Goal: Task Accomplishment & Management: Complete application form

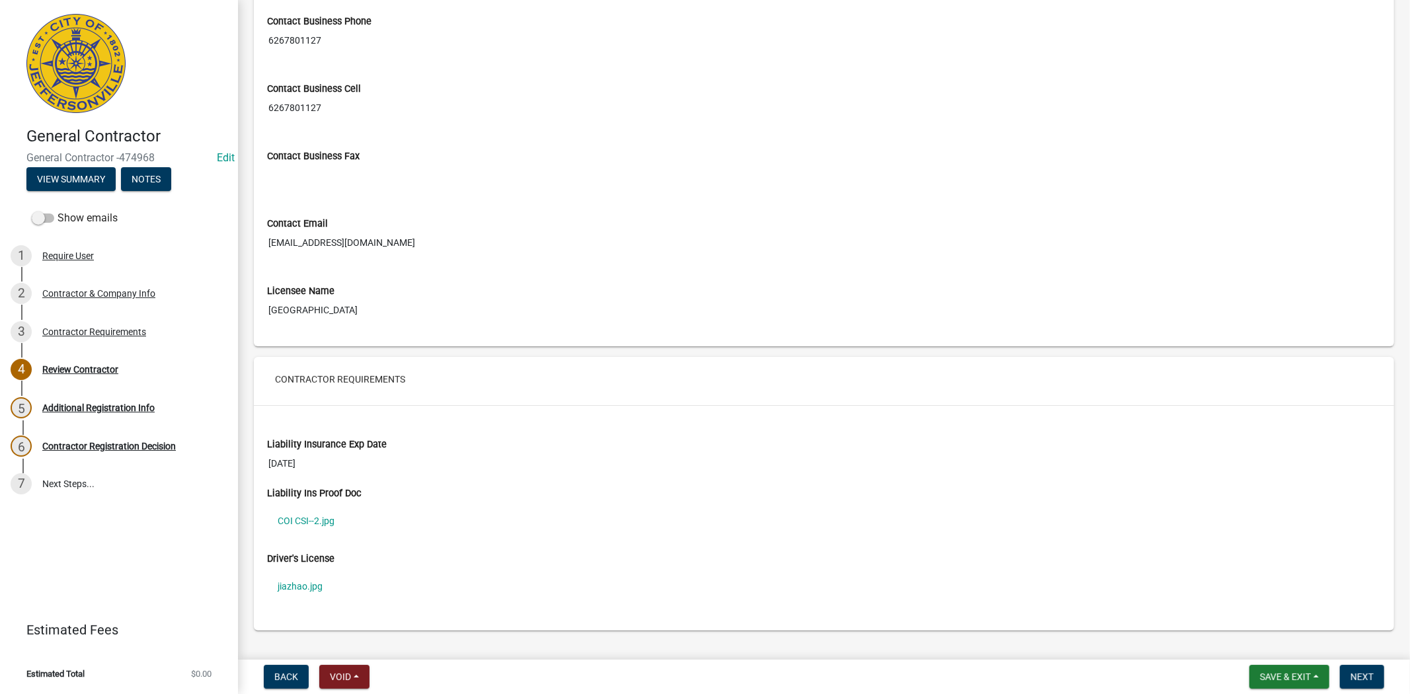
scroll to position [708, 0]
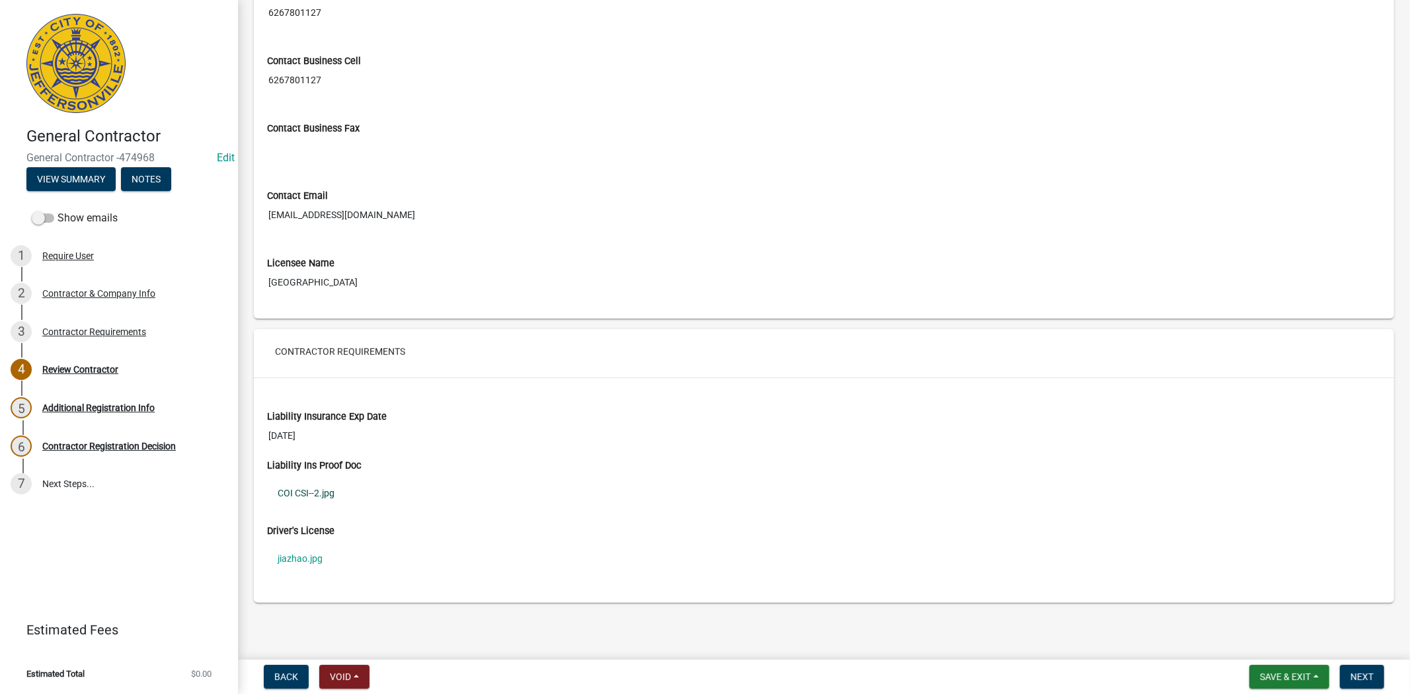
click at [313, 491] on link "COI CSI--2.jpg" at bounding box center [824, 493] width 1114 height 30
click at [306, 559] on link "jiazhao.jpg" at bounding box center [824, 558] width 1114 height 30
click at [75, 359] on div "4 Review Contractor" at bounding box center [114, 369] width 206 height 21
click at [1358, 685] on button "Next" at bounding box center [1362, 677] width 44 height 24
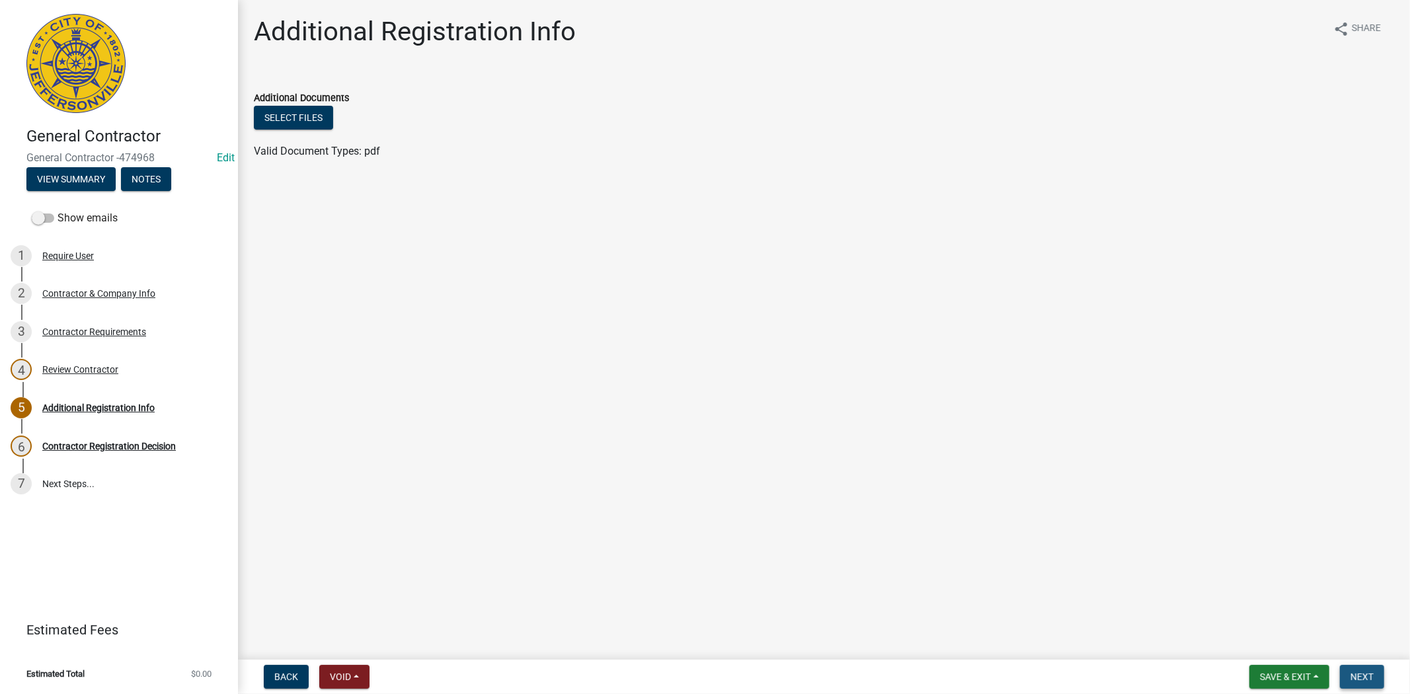
click at [1373, 672] on button "Next" at bounding box center [1362, 677] width 44 height 24
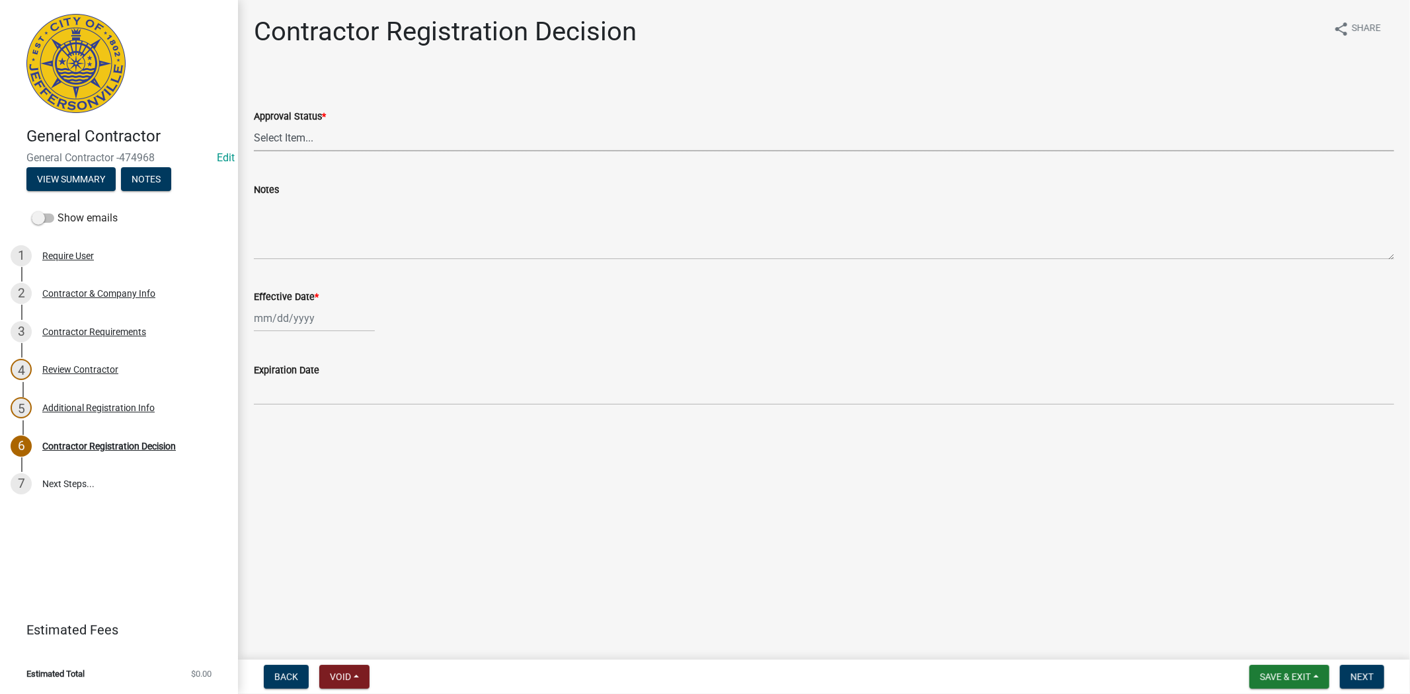
click at [326, 142] on select "Select Item... Approved Denied" at bounding box center [824, 137] width 1140 height 27
click at [254, 124] on select "Select Item... Approved Denied" at bounding box center [824, 137] width 1140 height 27
select select "4b86b809-39dd-4c68-9f3d-fdb3e7050482"
click at [333, 323] on div at bounding box center [314, 318] width 121 height 27
select select "9"
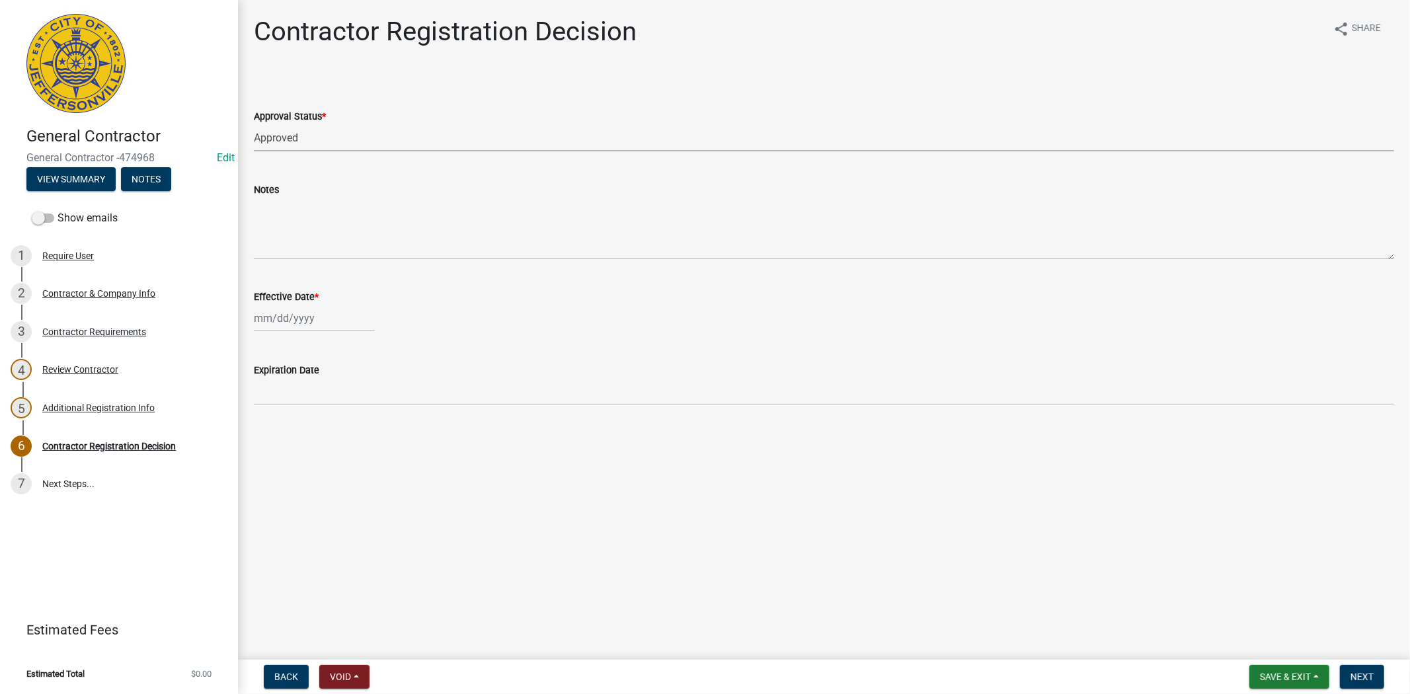
select select "2025"
click at [330, 405] on div "11" at bounding box center [330, 409] width 21 height 21
type input "[DATE]"
click at [1364, 674] on span "Next" at bounding box center [1361, 676] width 23 height 11
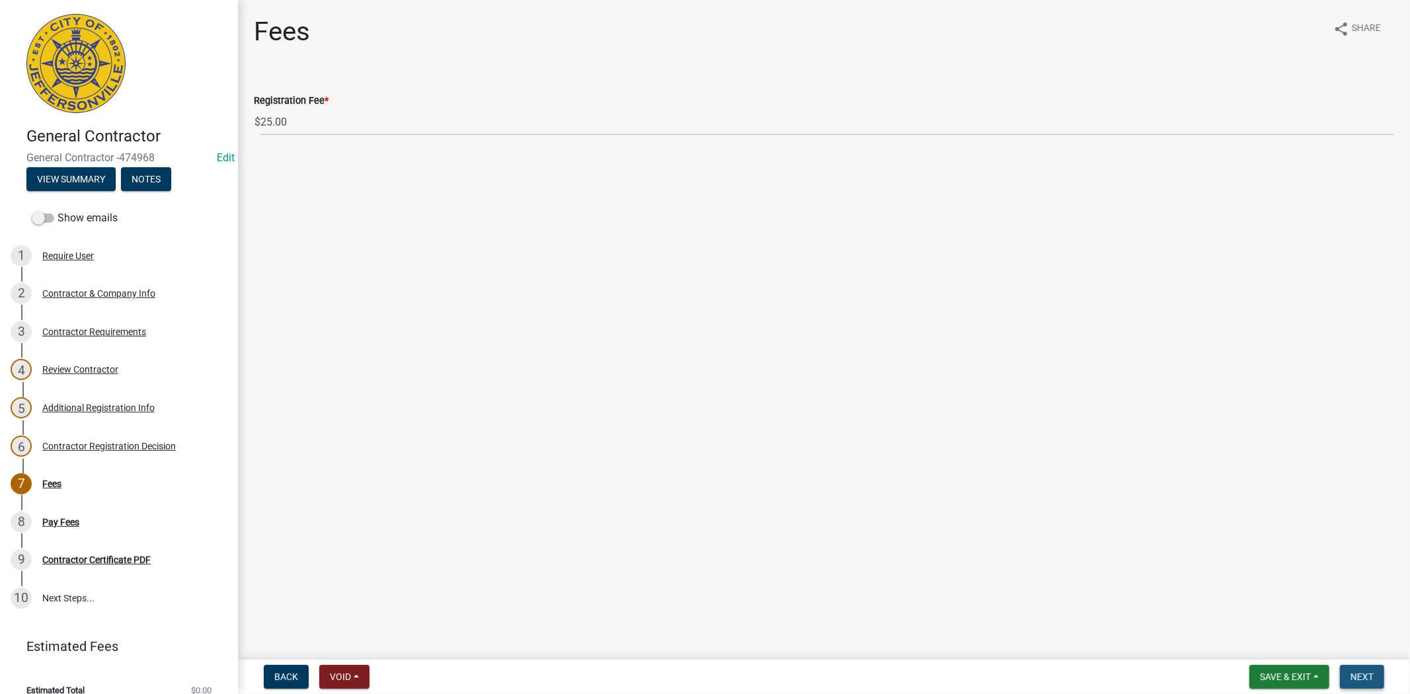
click at [1364, 674] on span "Next" at bounding box center [1361, 676] width 23 height 11
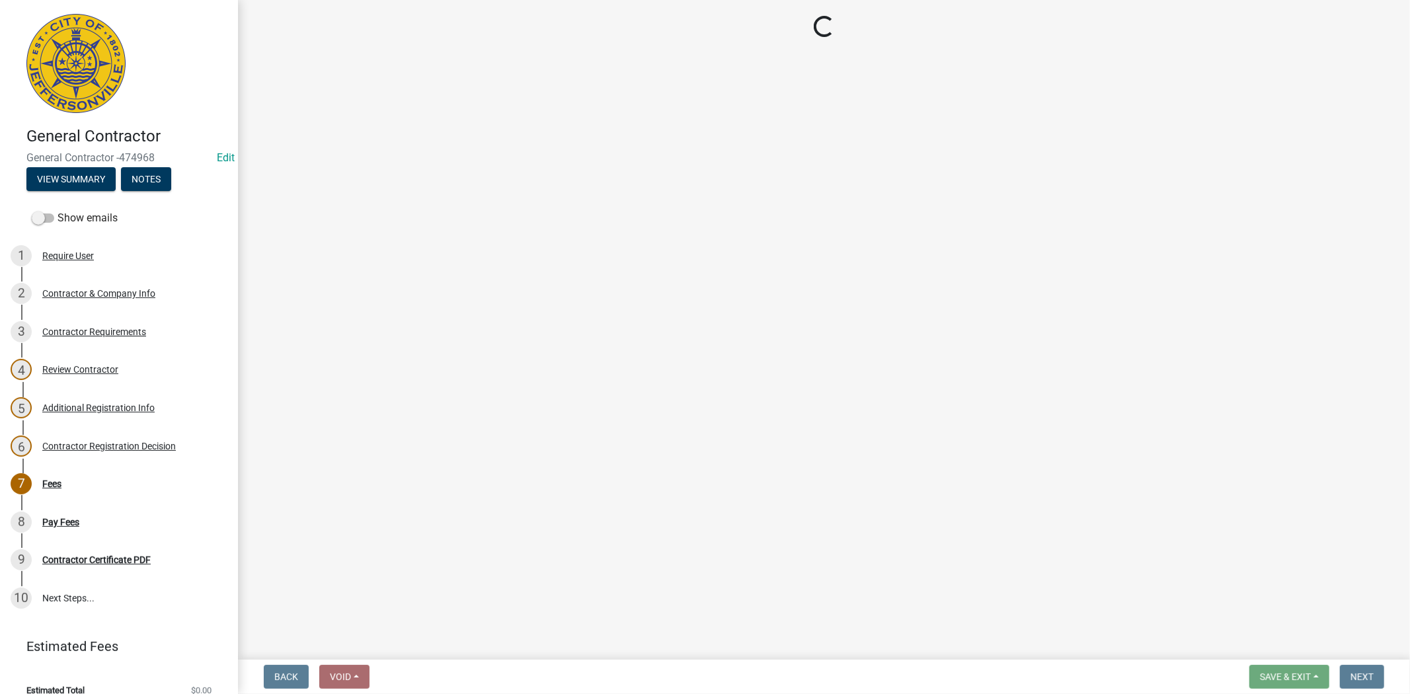
select select "3: 3"
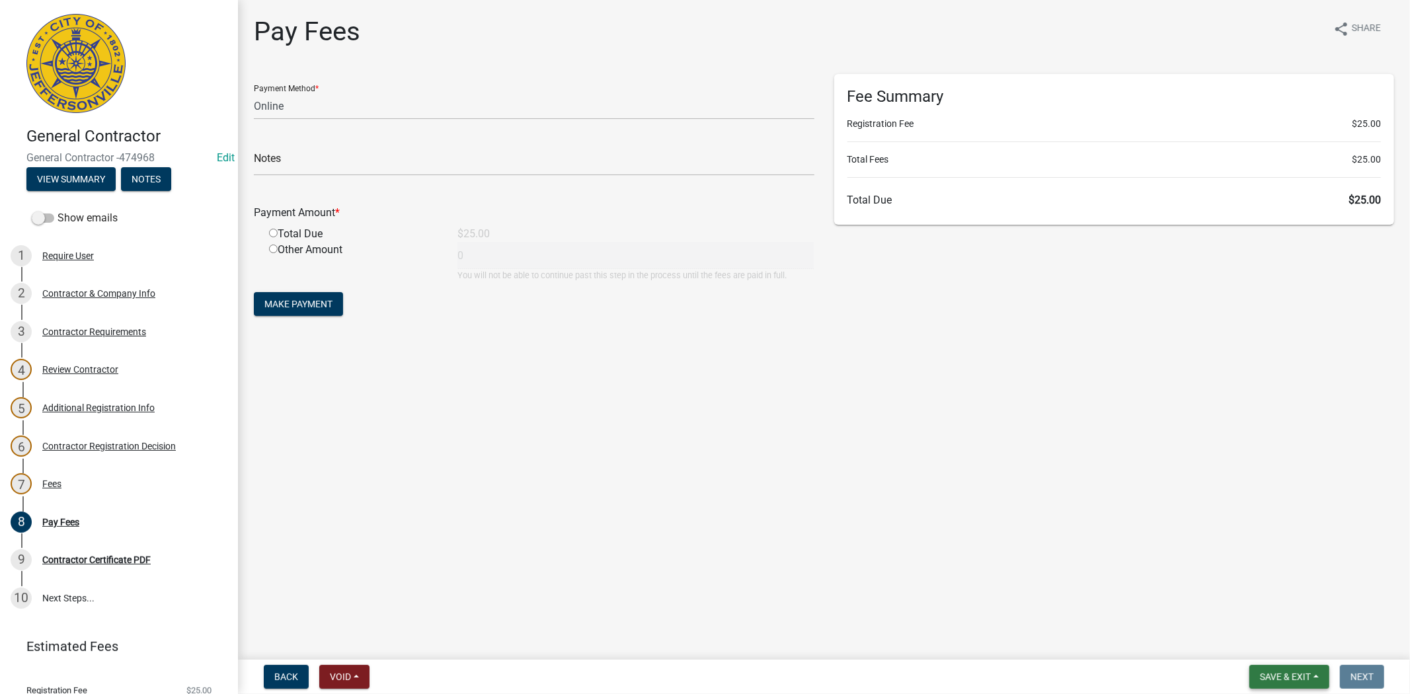
click at [1301, 675] on span "Save & Exit" at bounding box center [1285, 676] width 51 height 11
click at [1289, 652] on button "Save & Exit" at bounding box center [1276, 643] width 106 height 32
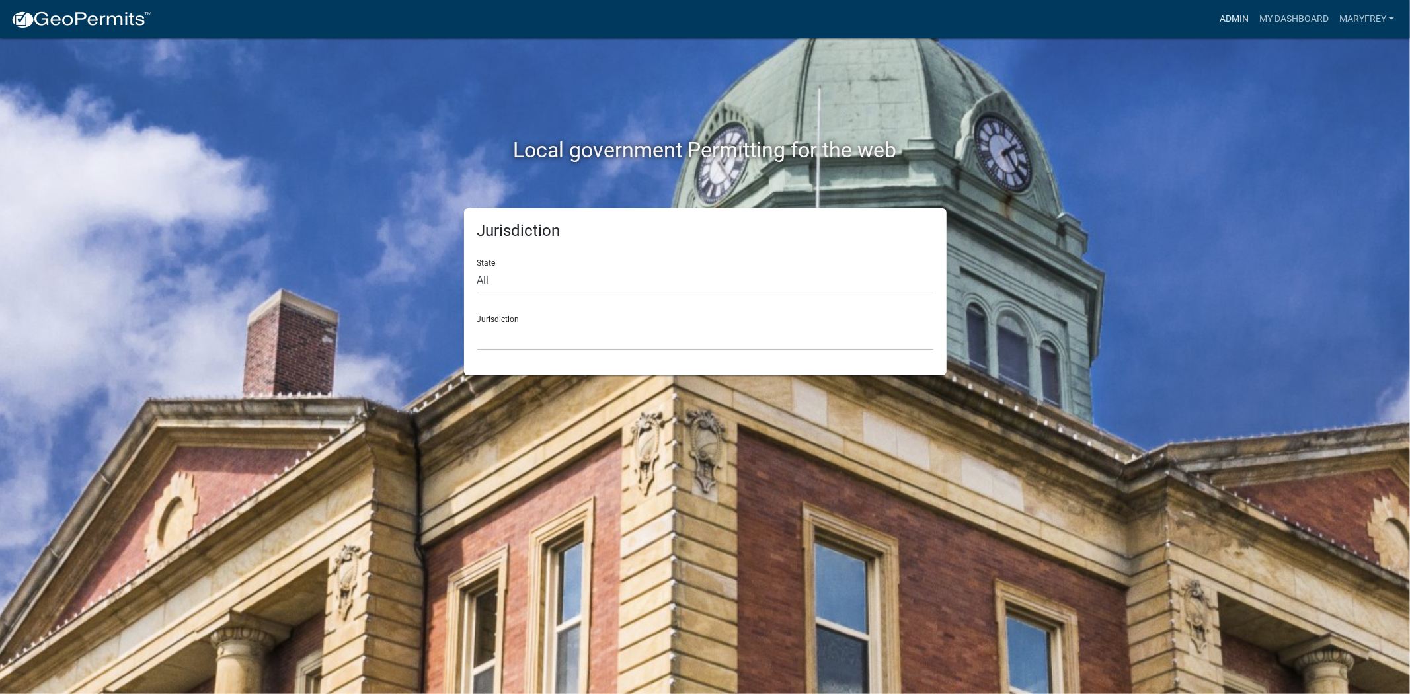
click at [1240, 22] on link "Admin" at bounding box center [1234, 19] width 40 height 25
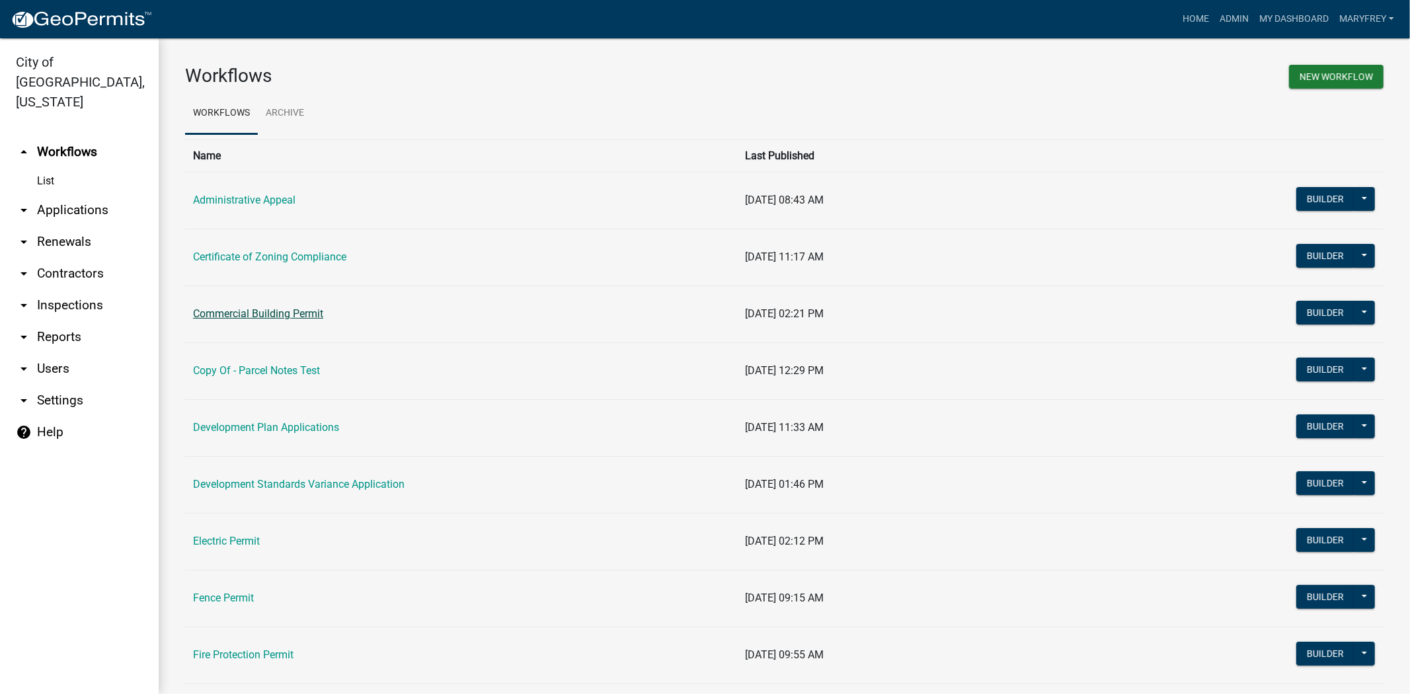
click at [223, 316] on link "Commercial Building Permit" at bounding box center [258, 313] width 130 height 13
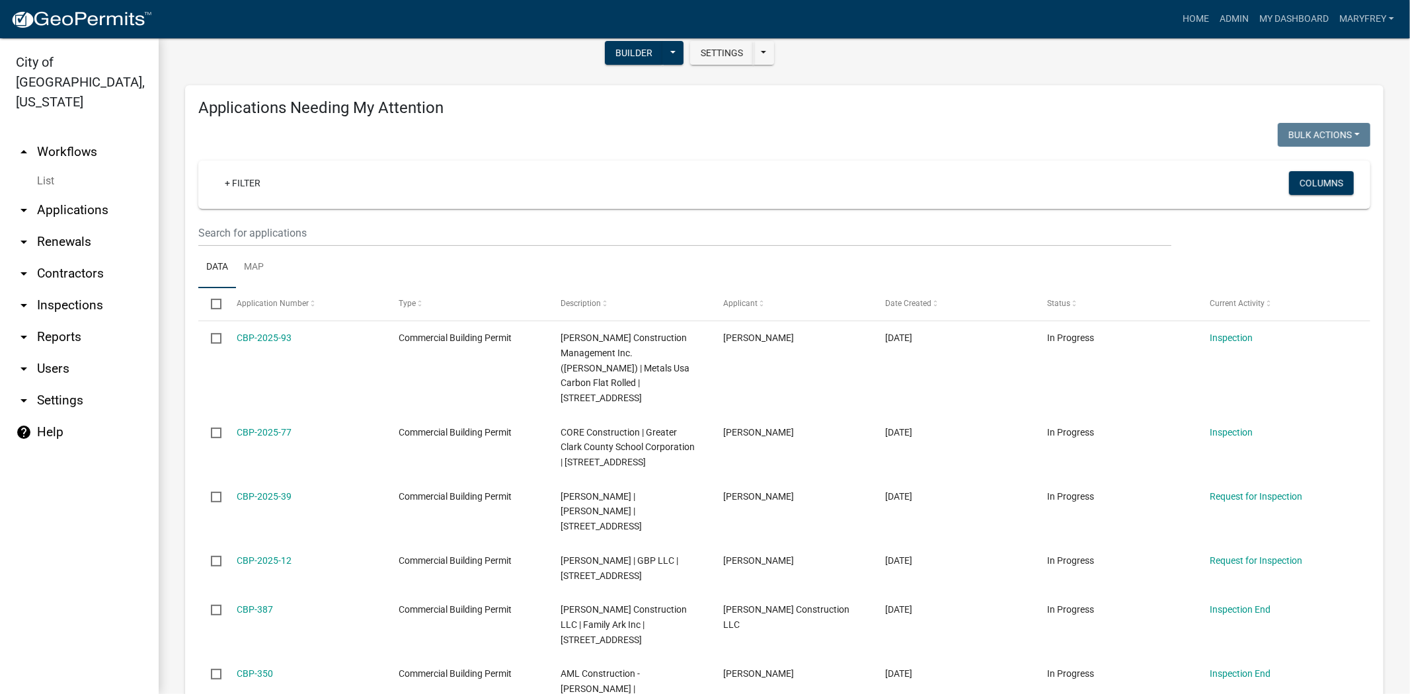
scroll to position [150, 0]
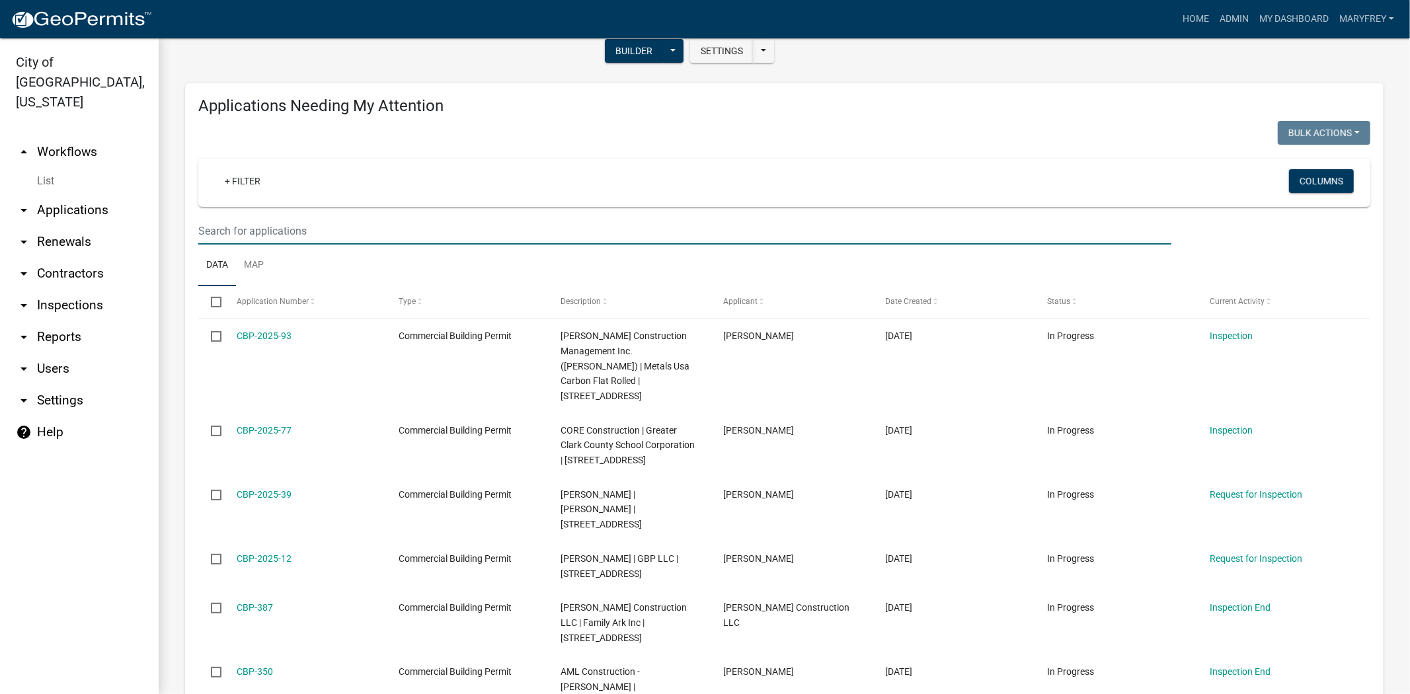
click at [227, 232] on input "text" at bounding box center [684, 230] width 973 height 27
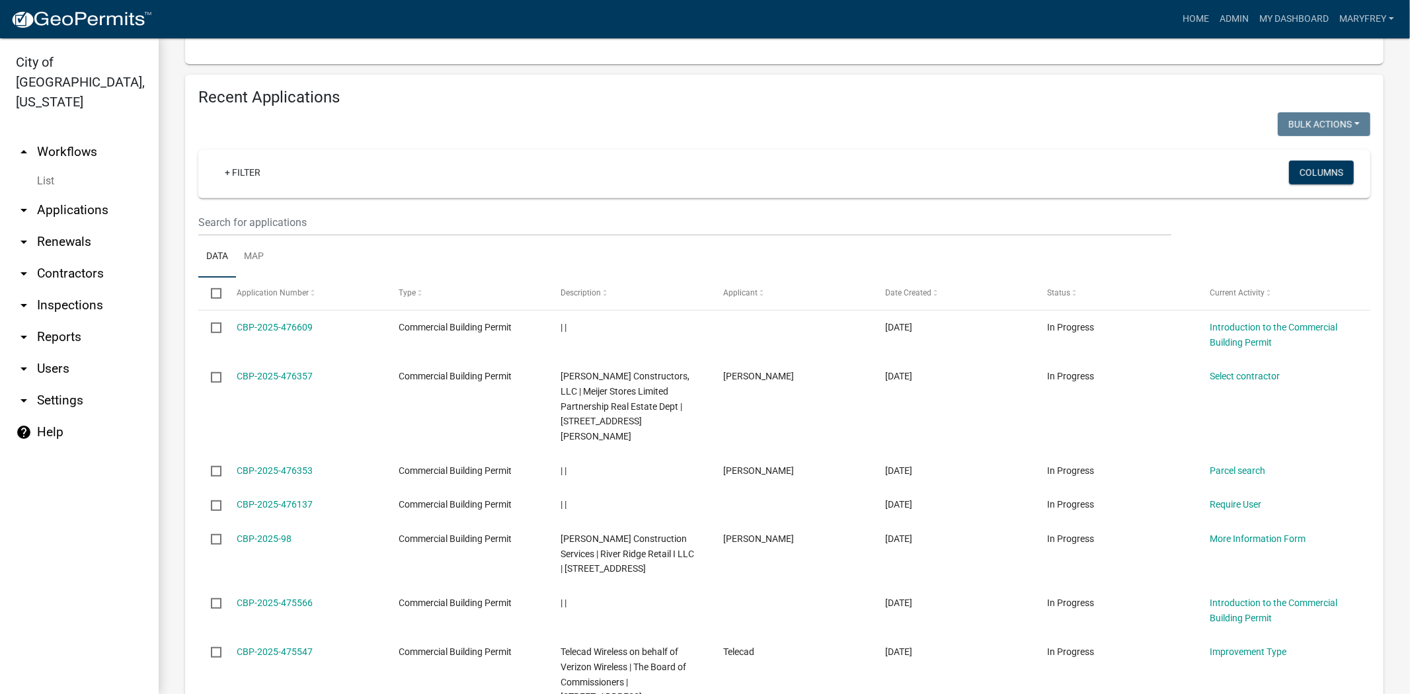
scroll to position [490, 0]
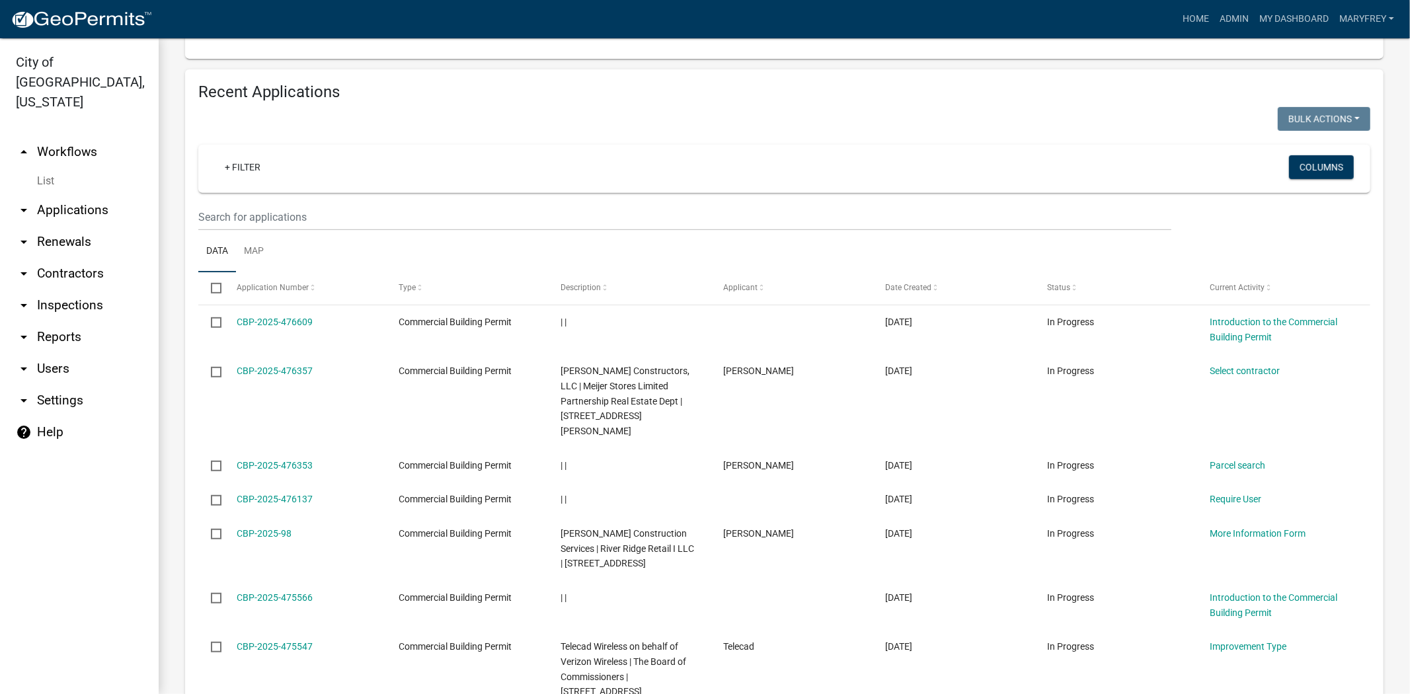
type input "2025-71"
click at [238, 223] on input "text" at bounding box center [684, 217] width 973 height 27
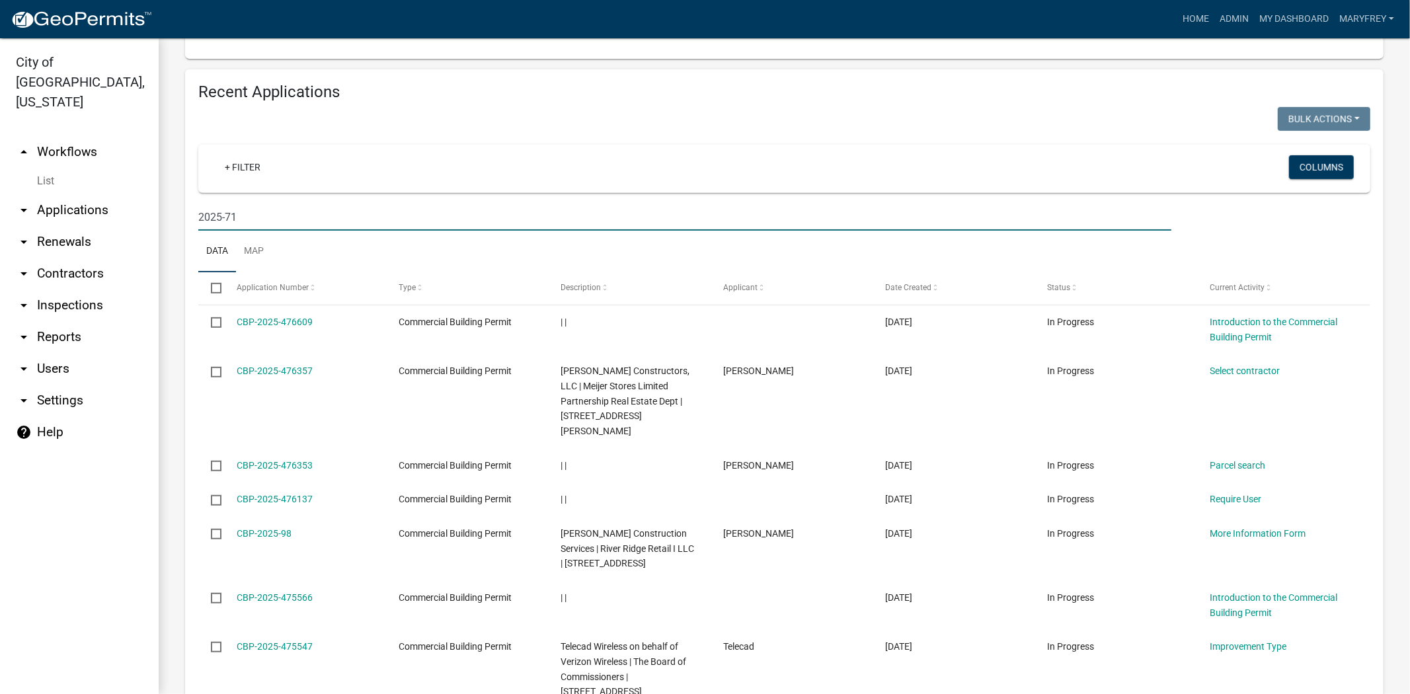
type input "2025-71"
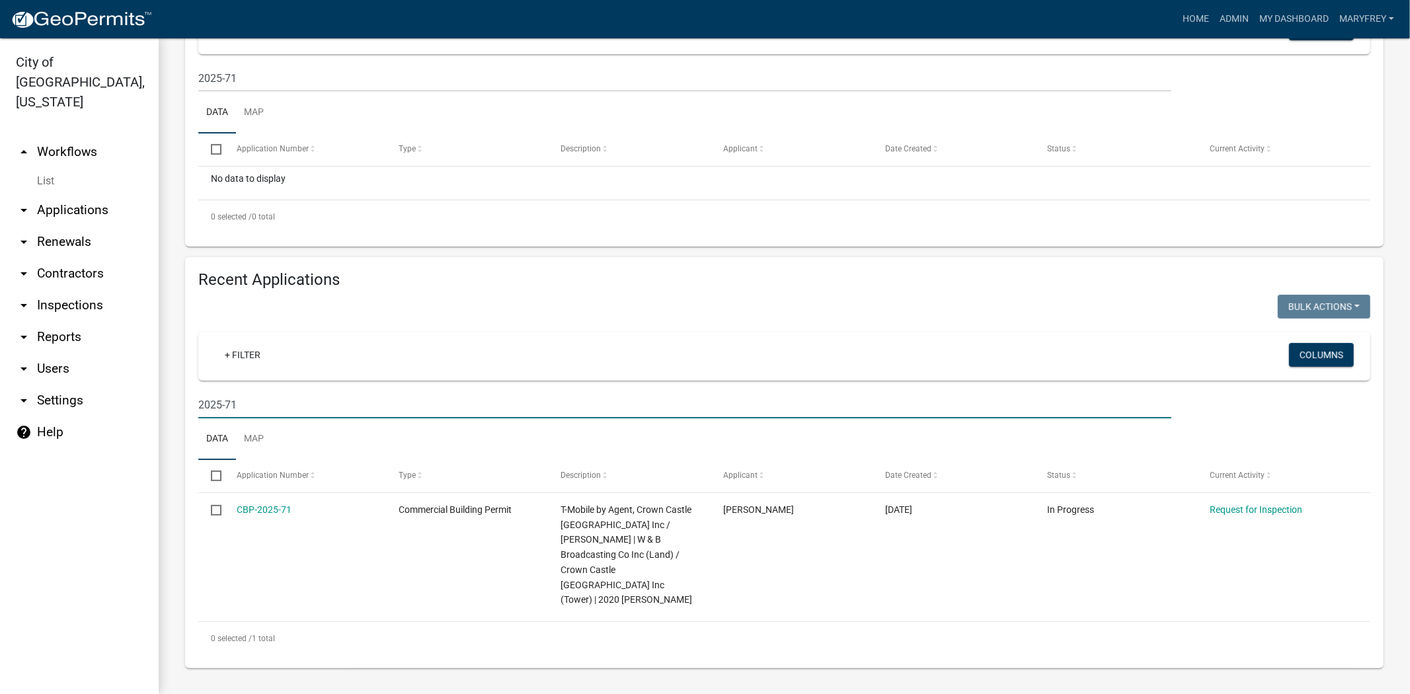
scroll to position [274, 0]
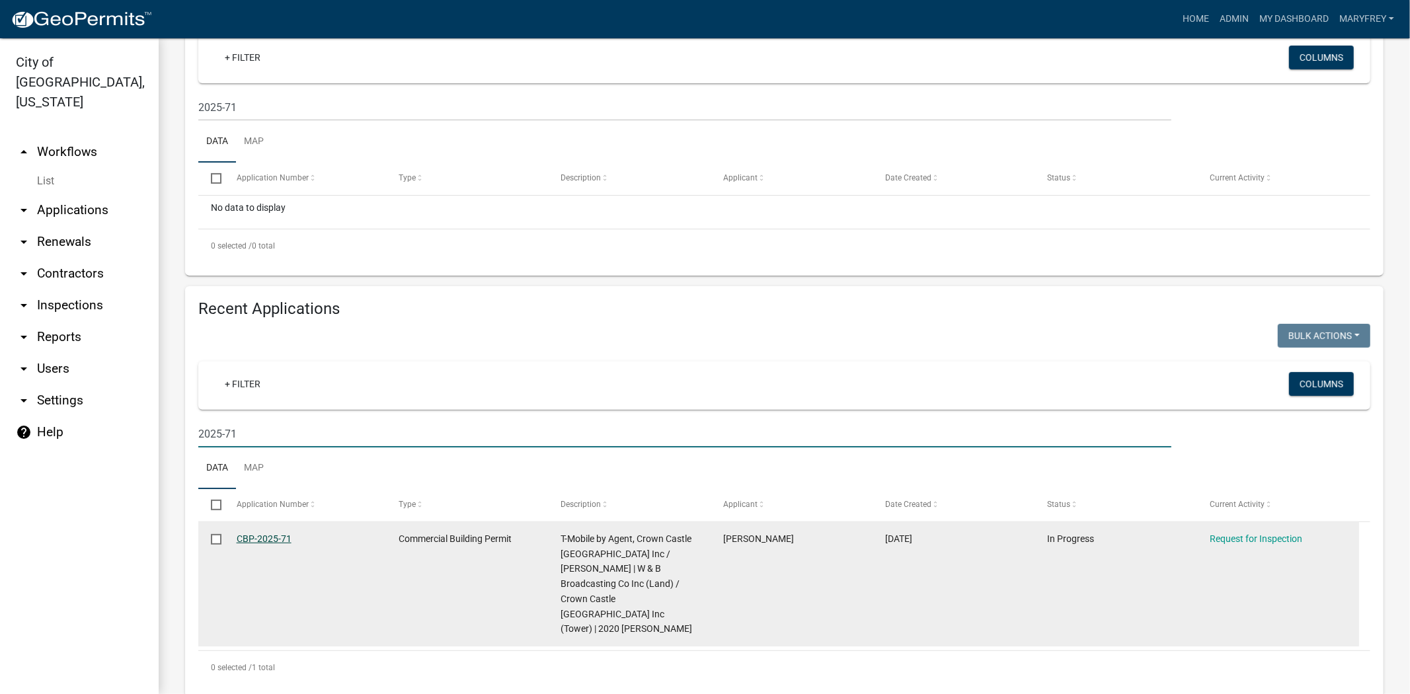
click at [256, 538] on link "CBP-2025-71" at bounding box center [264, 538] width 55 height 11
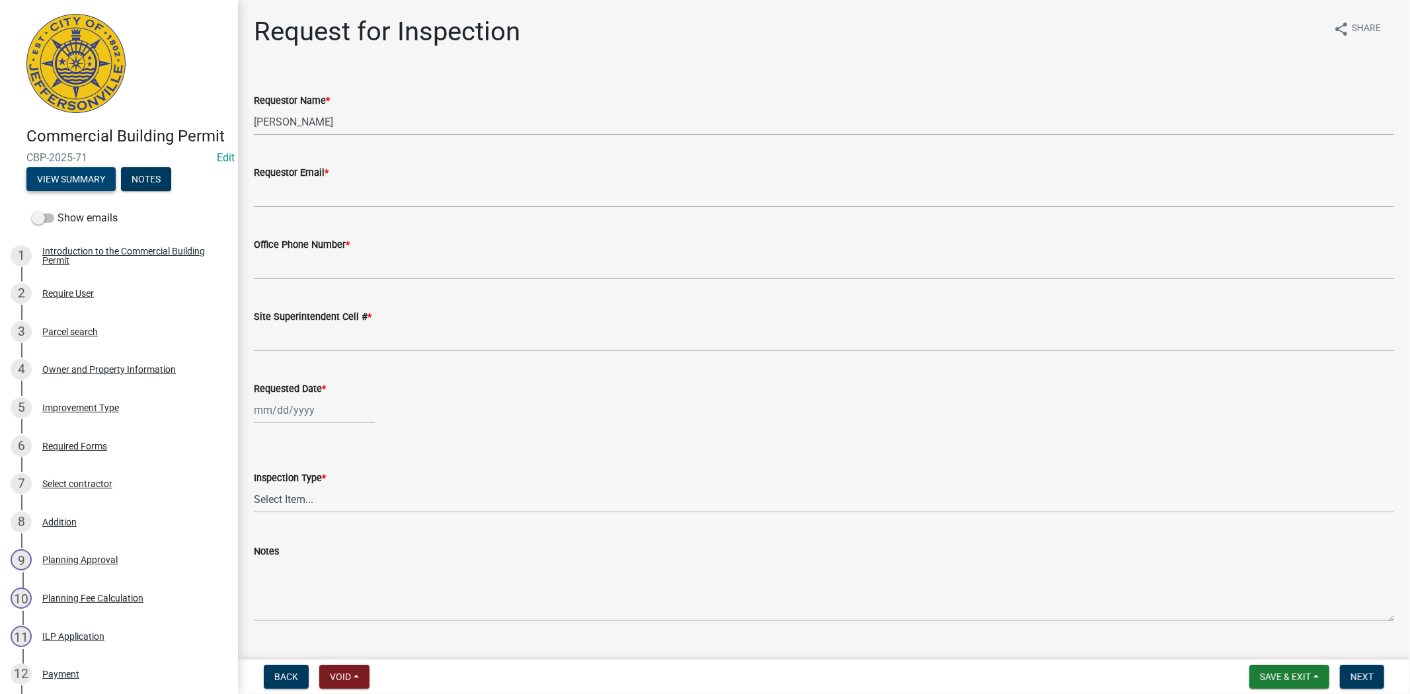
click at [82, 191] on button "View Summary" at bounding box center [70, 179] width 89 height 24
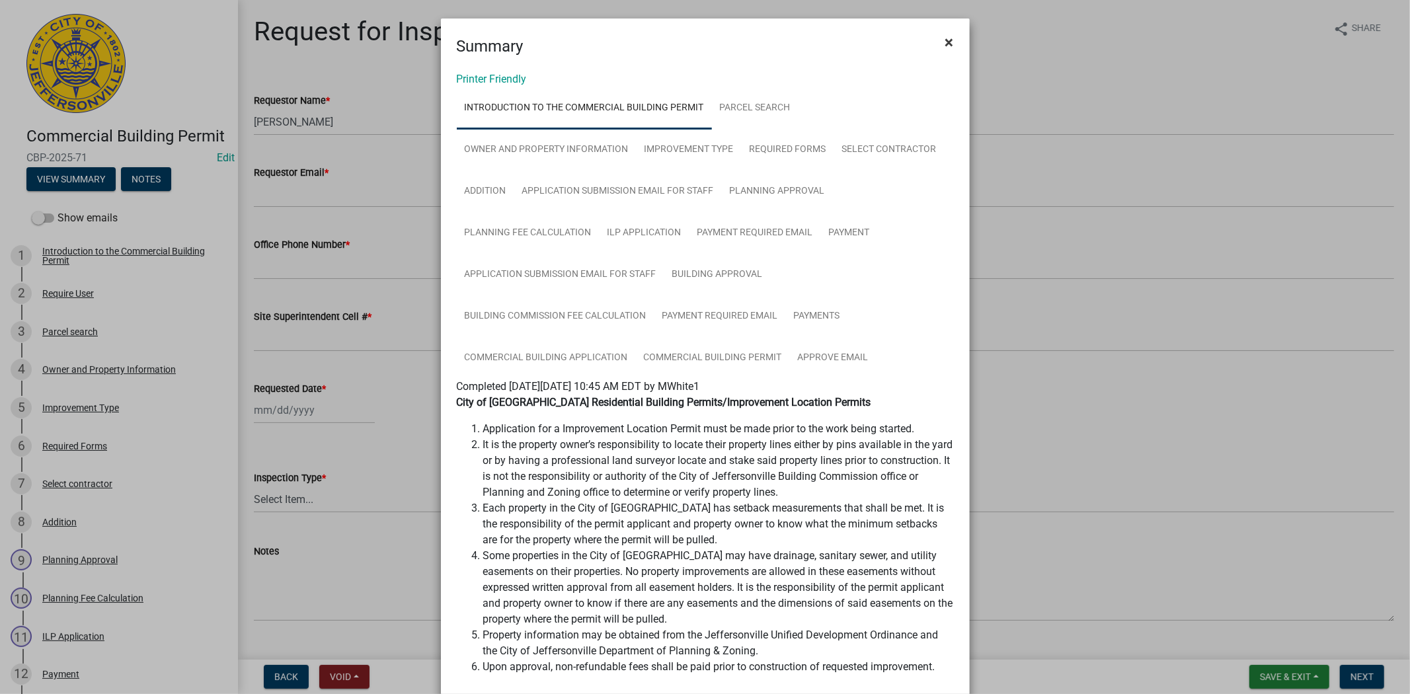
click at [945, 40] on span "×" at bounding box center [949, 42] width 9 height 19
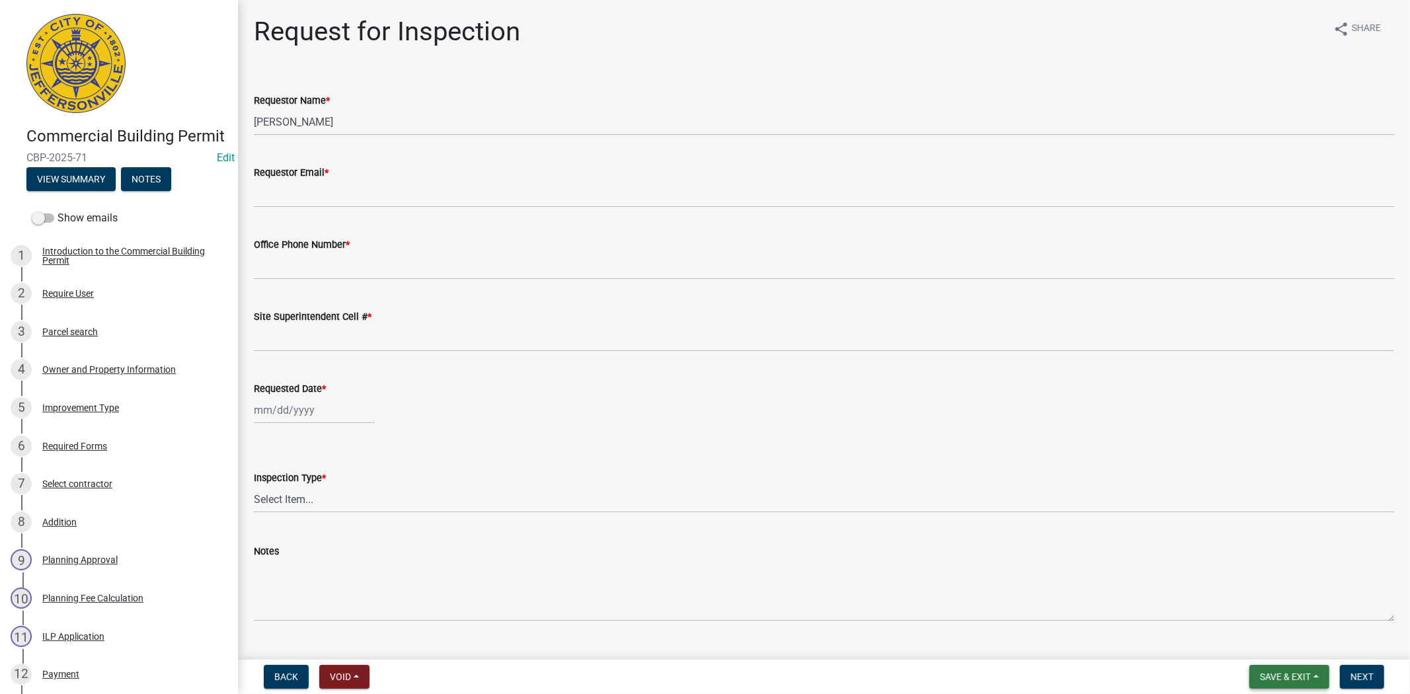
click at [1293, 675] on span "Save & Exit" at bounding box center [1285, 676] width 51 height 11
click at [1283, 639] on button "Save & Exit" at bounding box center [1276, 643] width 106 height 32
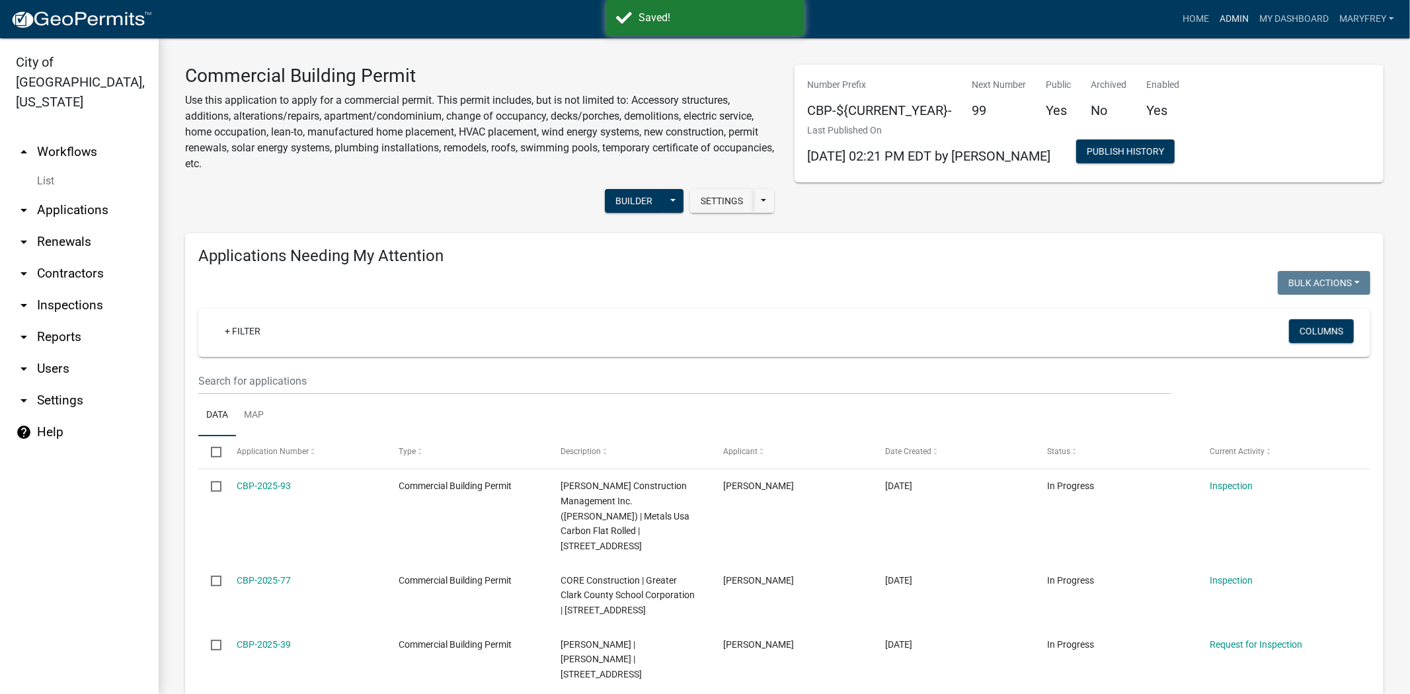
click at [1233, 17] on link "Admin" at bounding box center [1234, 19] width 40 height 25
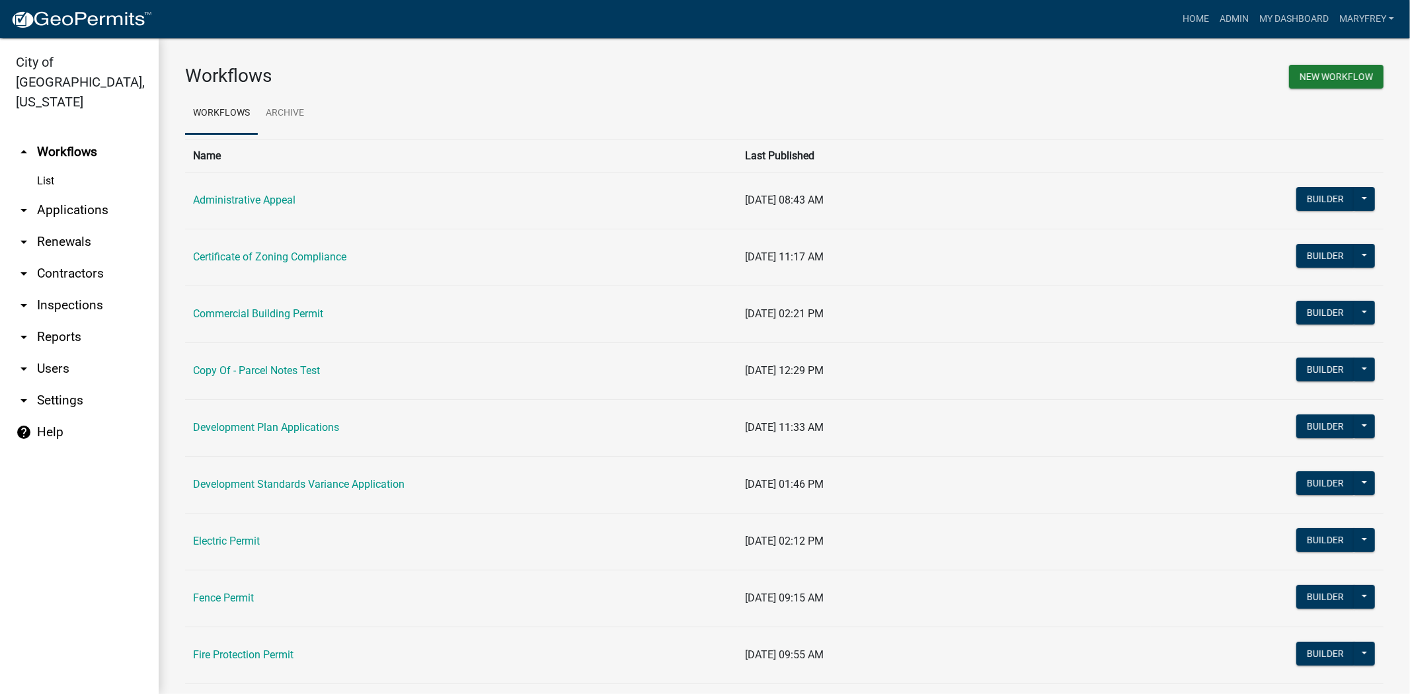
click at [81, 258] on link "arrow_drop_down Contractors" at bounding box center [79, 274] width 159 height 32
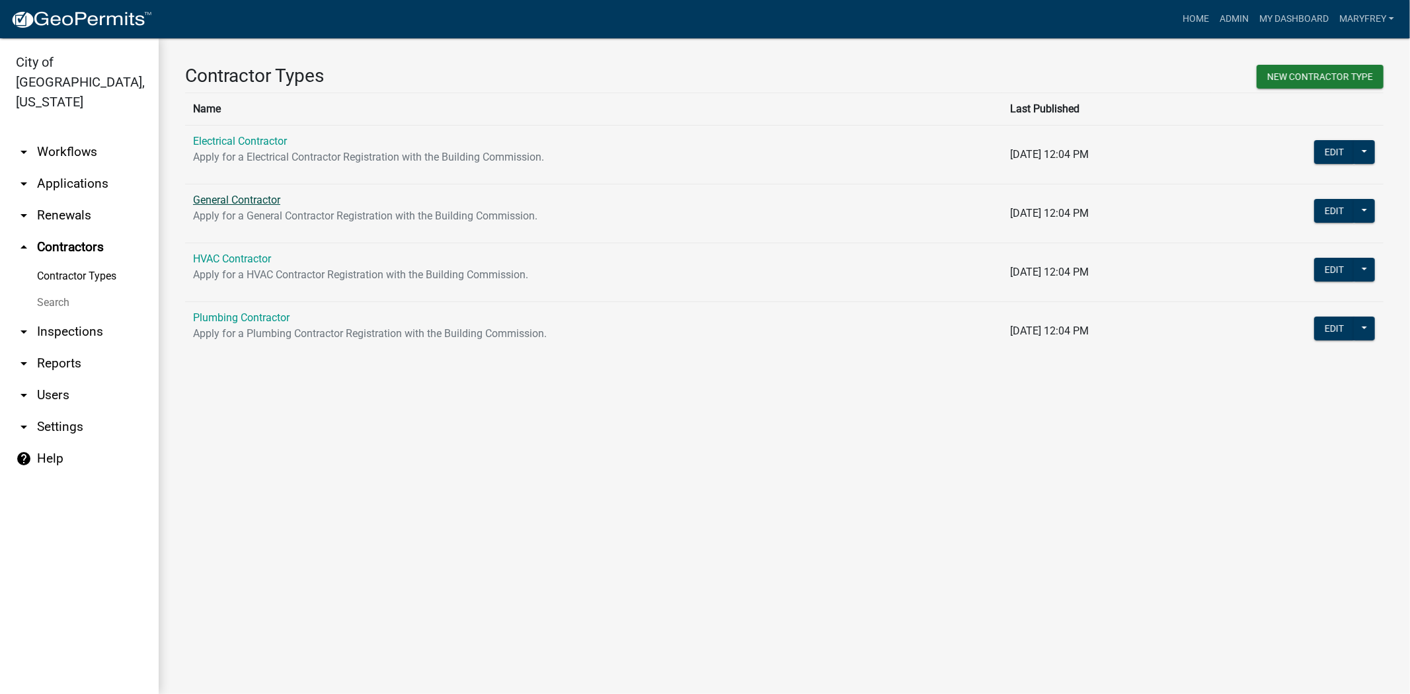
click at [247, 206] on link "General Contractor" at bounding box center [236, 200] width 87 height 13
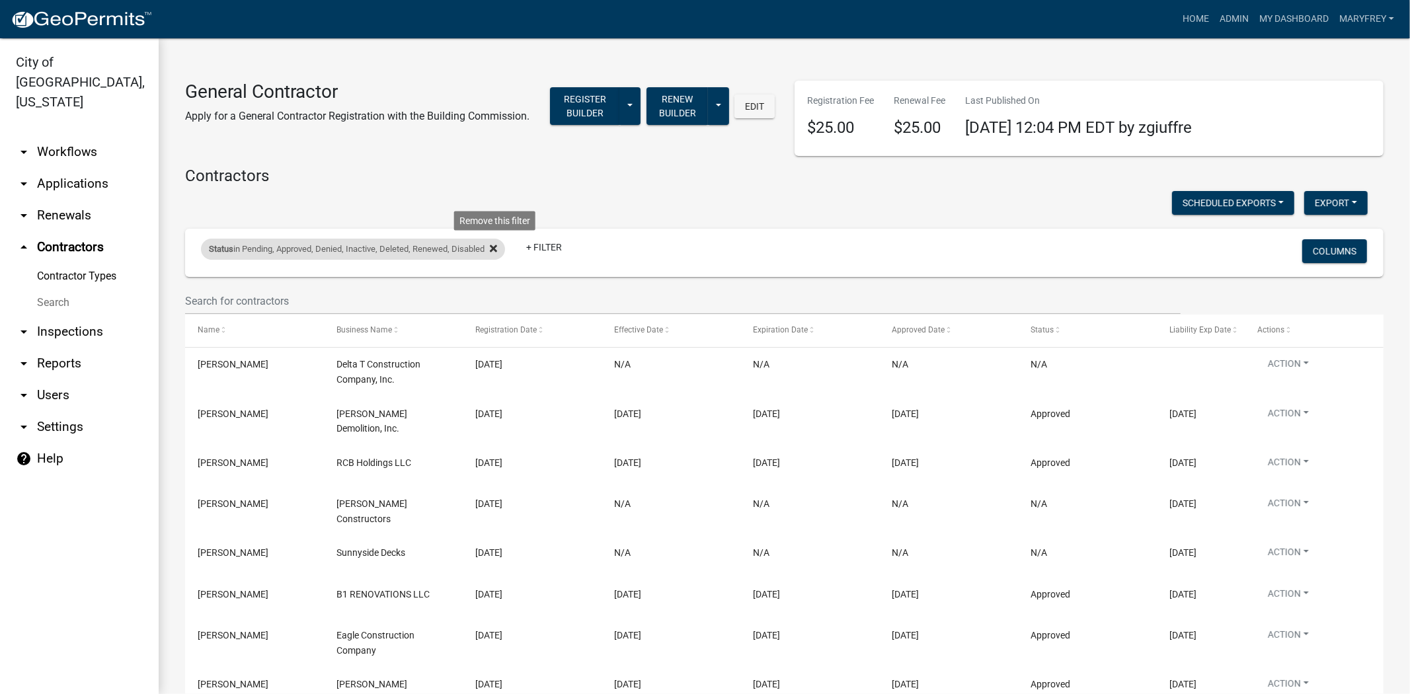
click at [497, 245] on icon at bounding box center [493, 248] width 7 height 11
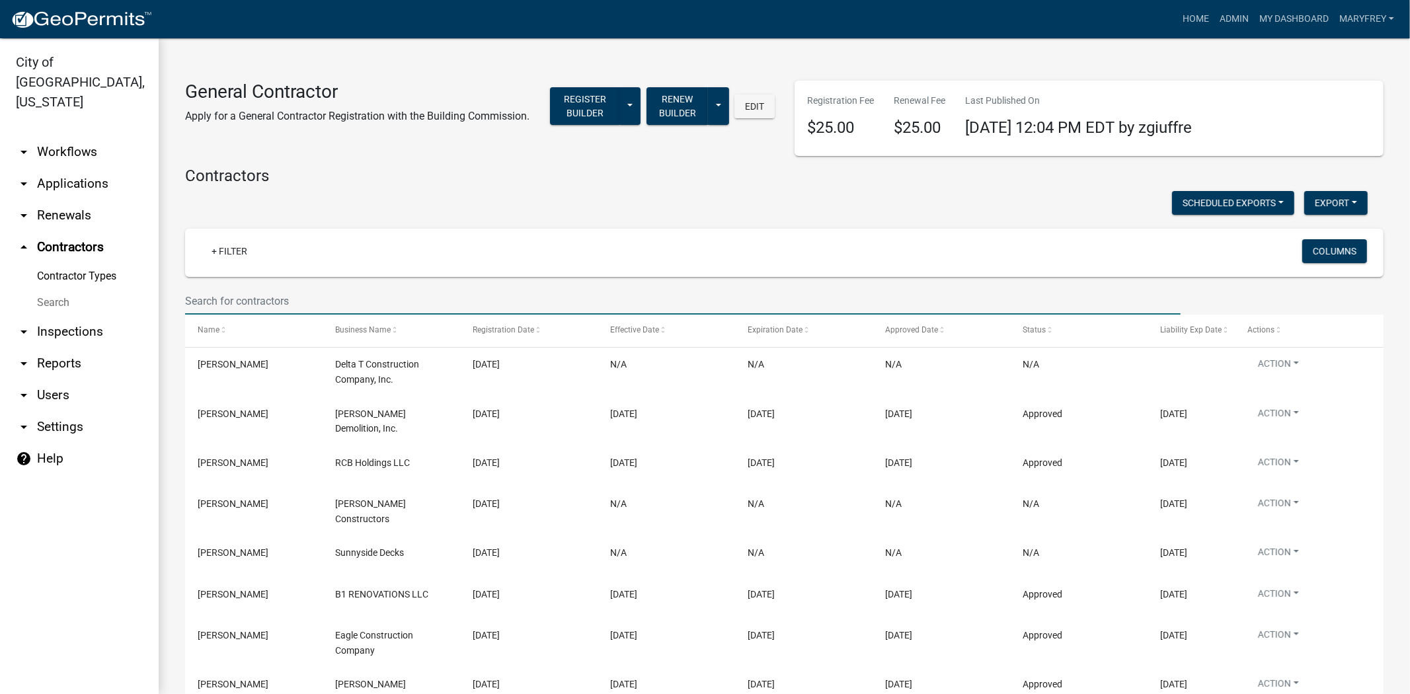
click at [200, 305] on input "text" at bounding box center [682, 300] width 995 height 27
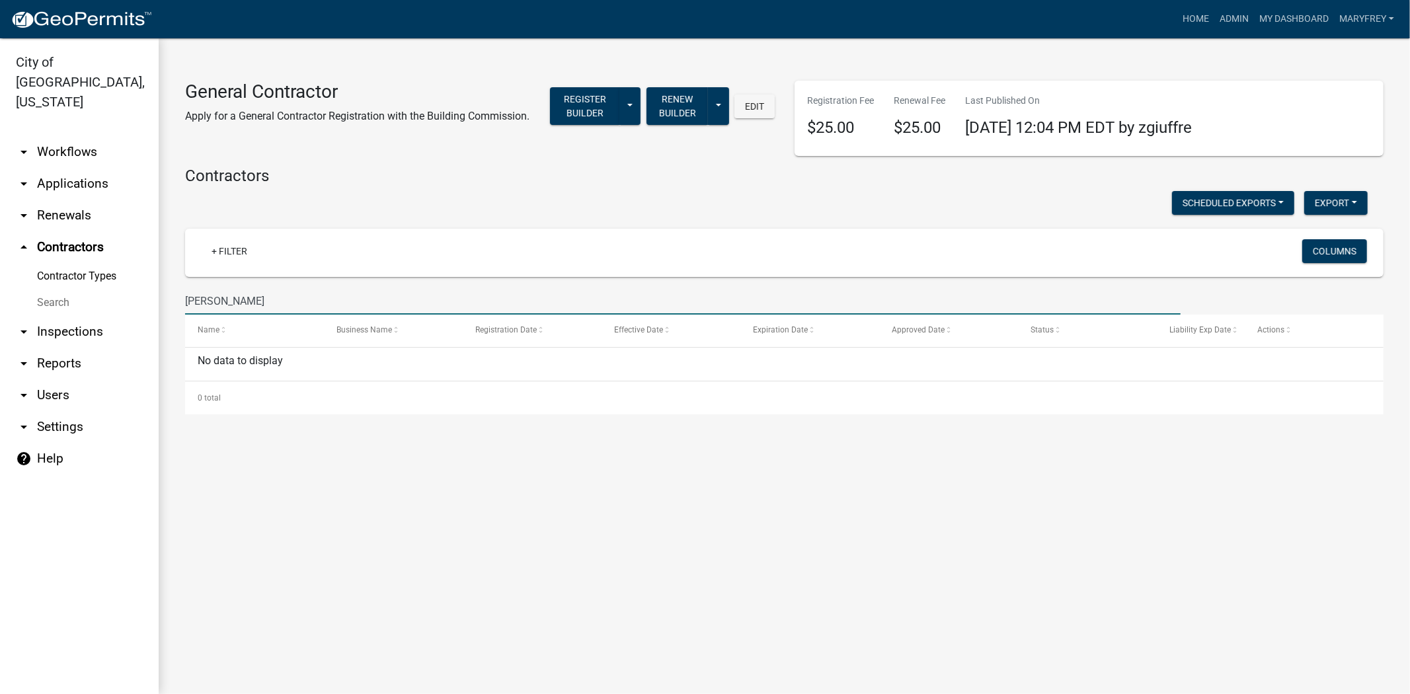
drag, startPoint x: 227, startPoint y: 305, endPoint x: 170, endPoint y: 305, distance: 56.8
click at [170, 305] on div "General Contractor Apply for a General Contractor Registration with the Buildin…" at bounding box center [784, 239] width 1251 height 402
type input "dukes"
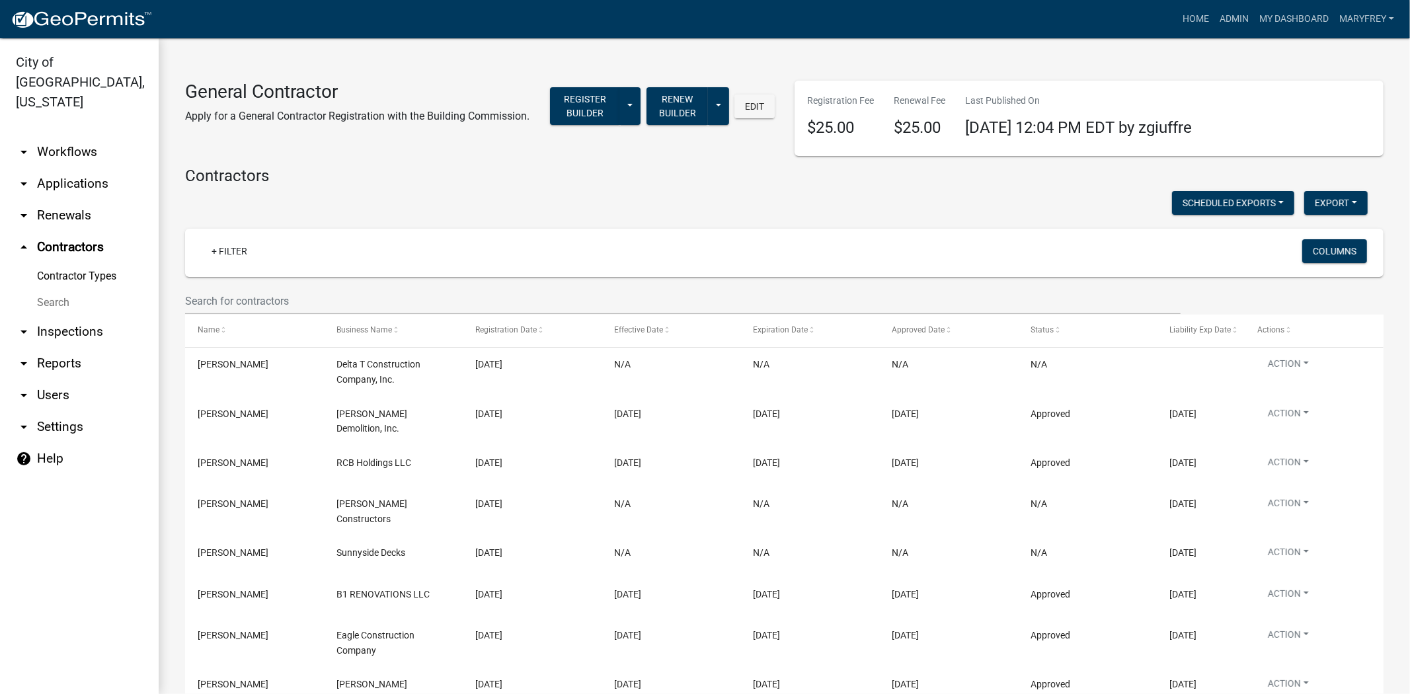
click at [65, 168] on link "arrow_drop_down Applications" at bounding box center [79, 184] width 159 height 32
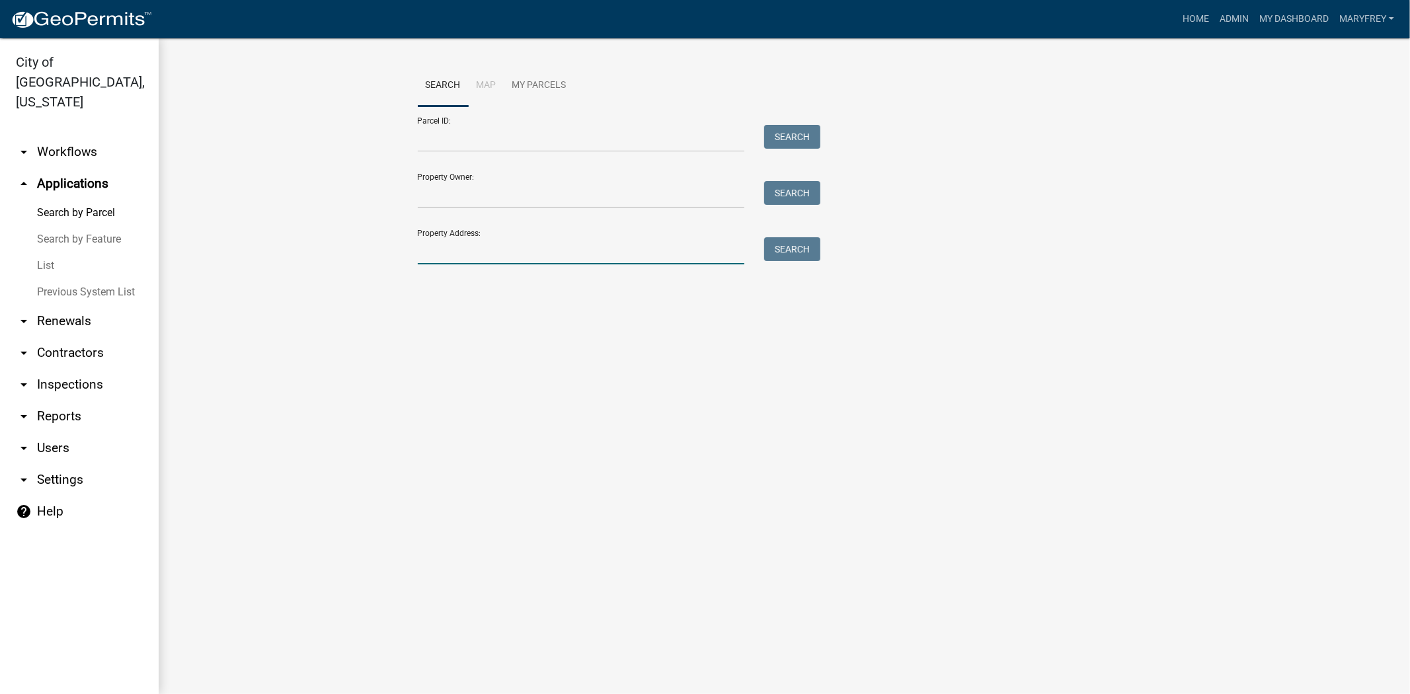
drag, startPoint x: 465, startPoint y: 262, endPoint x: 463, endPoint y: 268, distance: 7.1
click at [465, 262] on input "Property Address:" at bounding box center [581, 250] width 327 height 27
type input "310 spring"
click at [788, 247] on button "Search" at bounding box center [792, 249] width 56 height 24
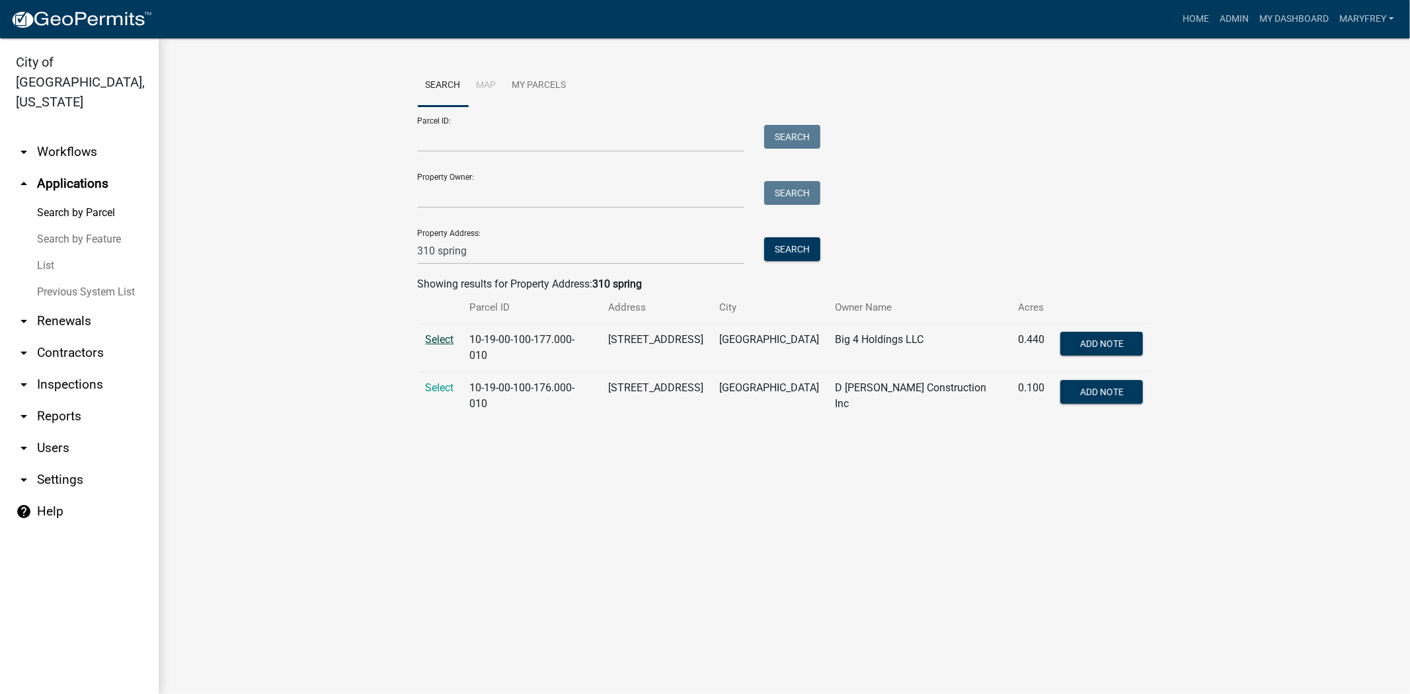
click at [443, 340] on span "Select" at bounding box center [440, 339] width 28 height 13
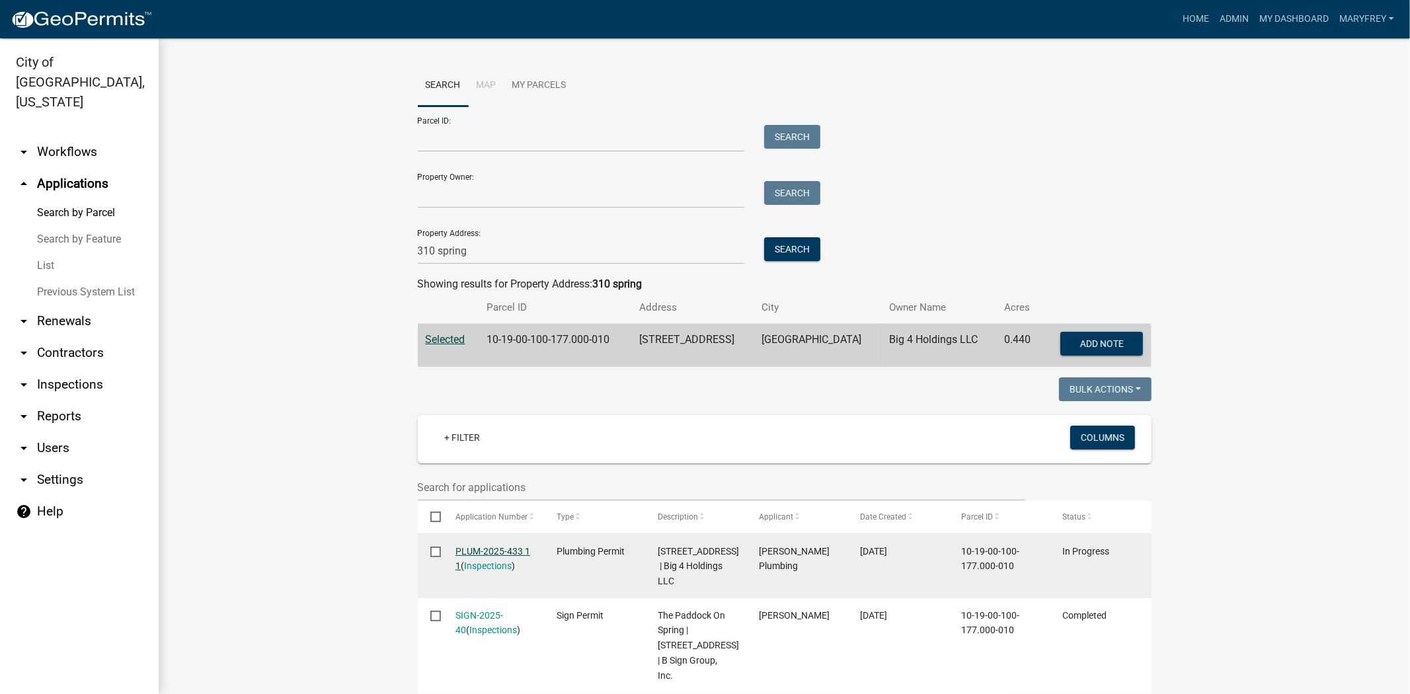
click at [474, 556] on link "PLUM-2025-433 1 1" at bounding box center [492, 559] width 75 height 26
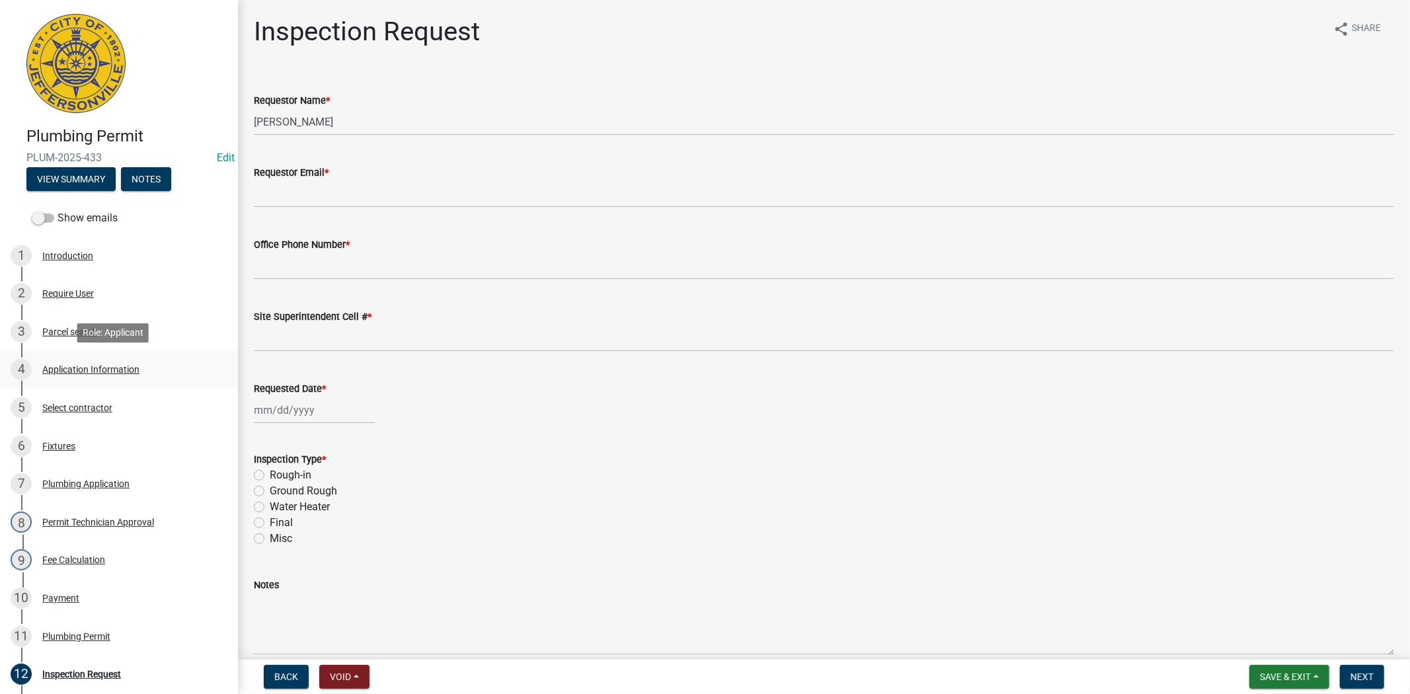
click at [88, 362] on div "4 Application Information" at bounding box center [114, 369] width 206 height 21
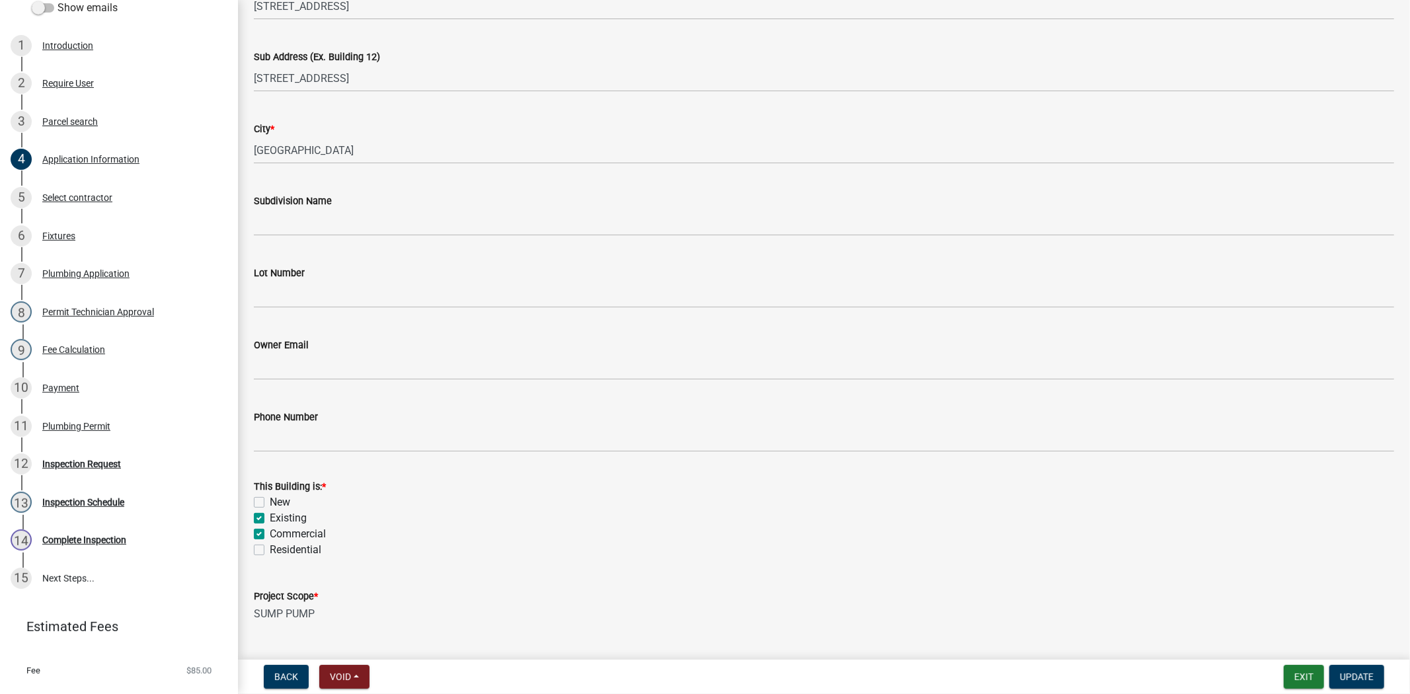
scroll to position [236, 0]
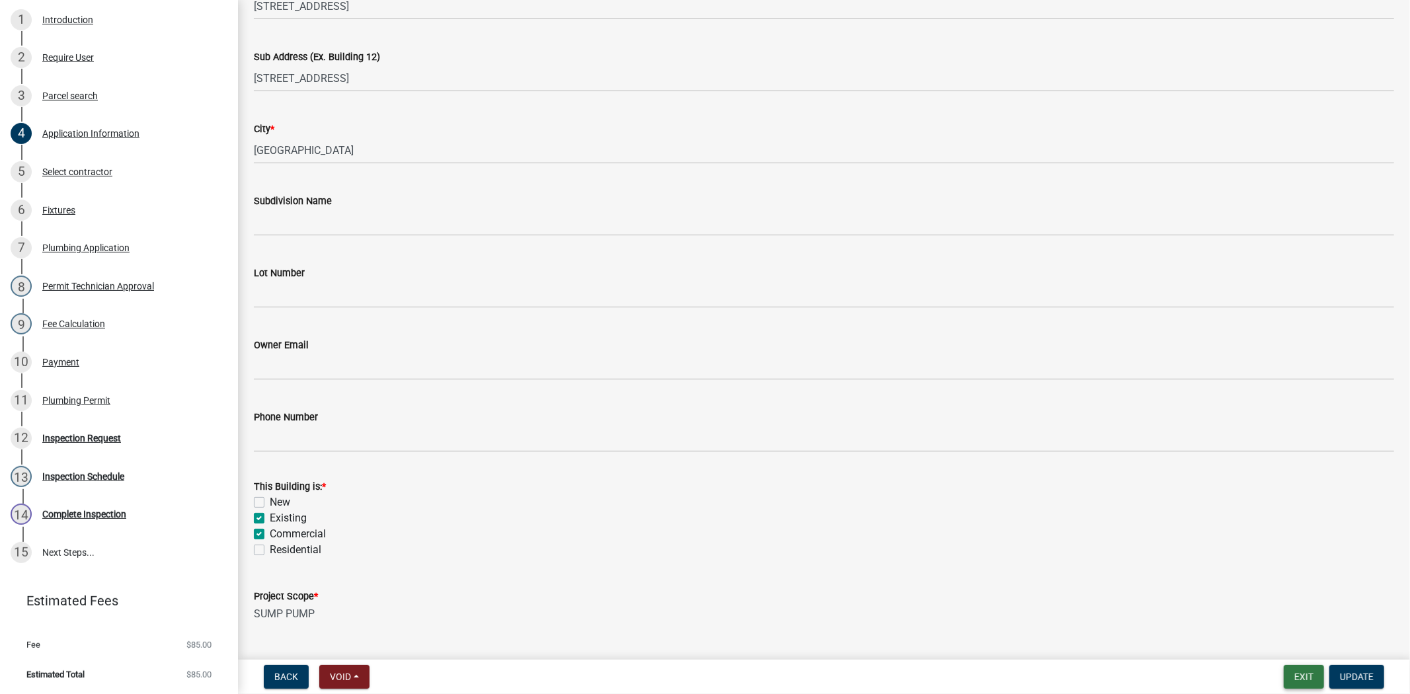
click at [1306, 675] on button "Exit" at bounding box center [1303, 677] width 40 height 24
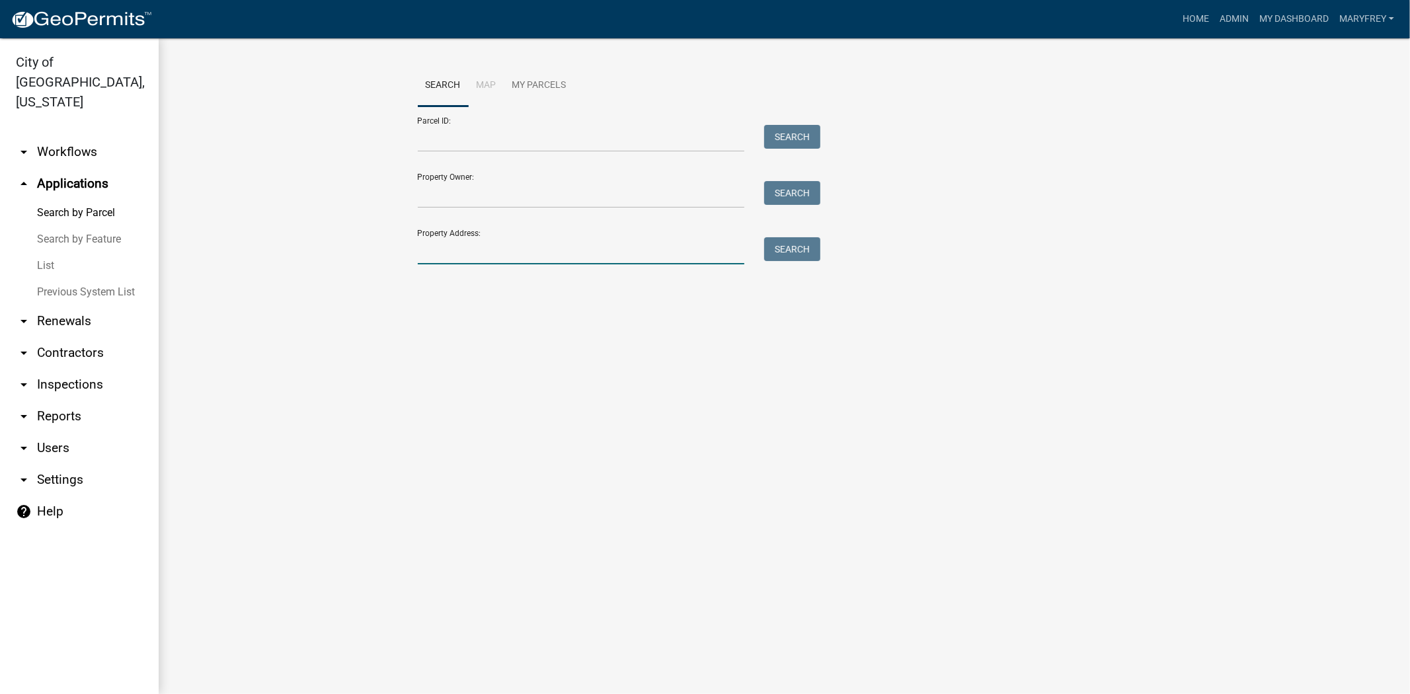
click at [446, 252] on input "Property Address:" at bounding box center [581, 250] width 327 height 27
type input "310 spring"
click at [784, 243] on button "Search" at bounding box center [792, 249] width 56 height 24
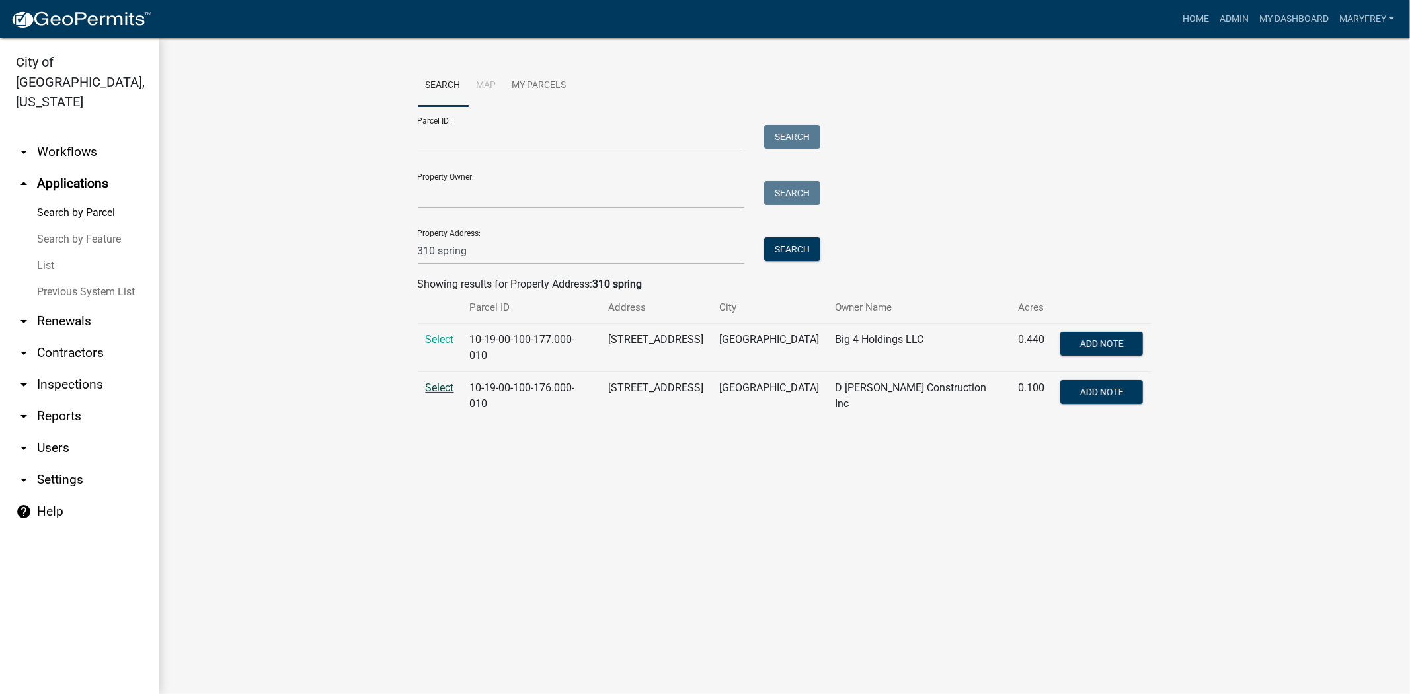
click at [439, 381] on span "Select" at bounding box center [440, 387] width 28 height 13
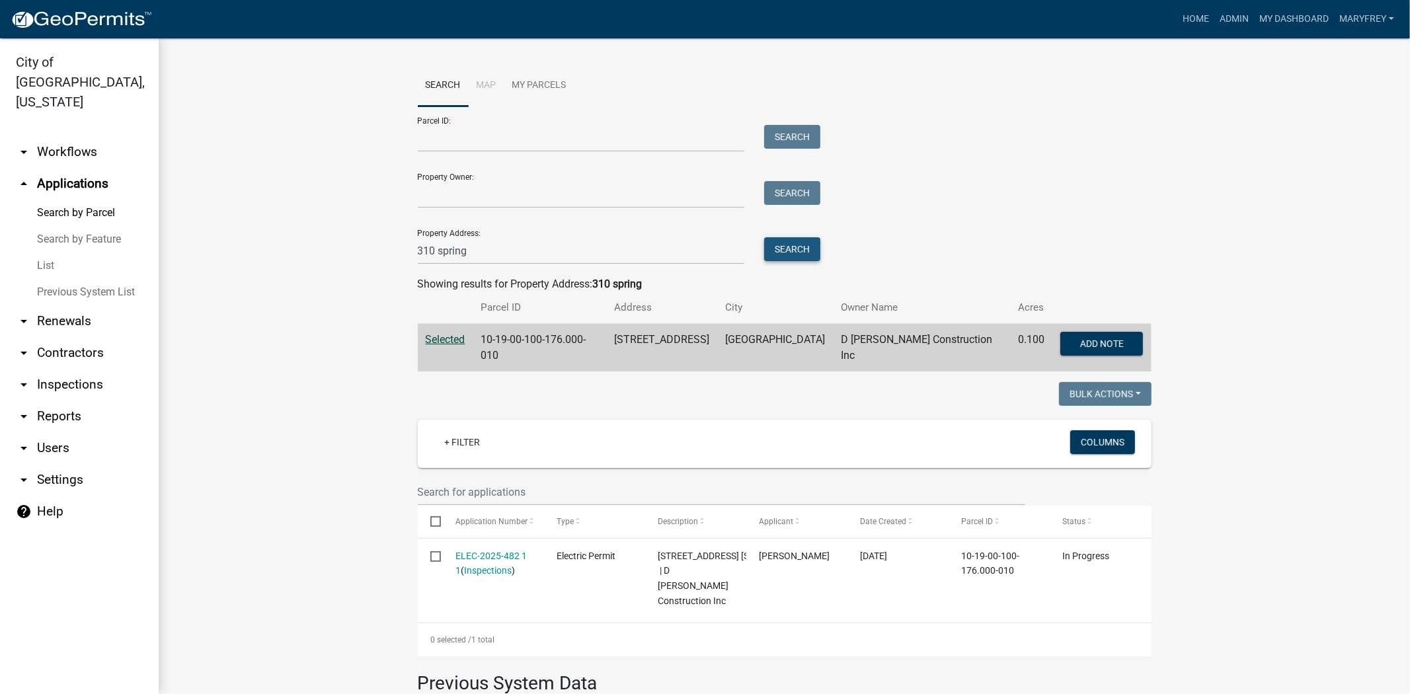
click at [800, 247] on button "Search" at bounding box center [792, 249] width 56 height 24
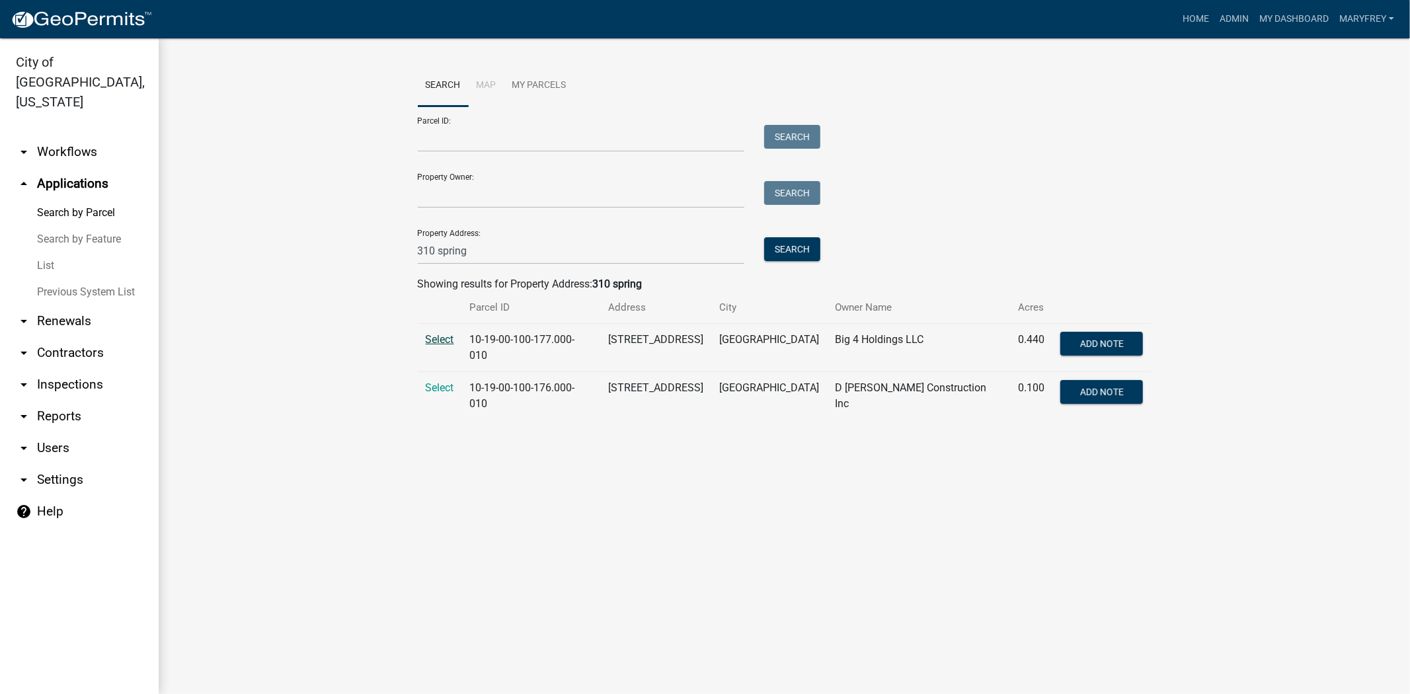
click at [448, 342] on span "Select" at bounding box center [440, 339] width 28 height 13
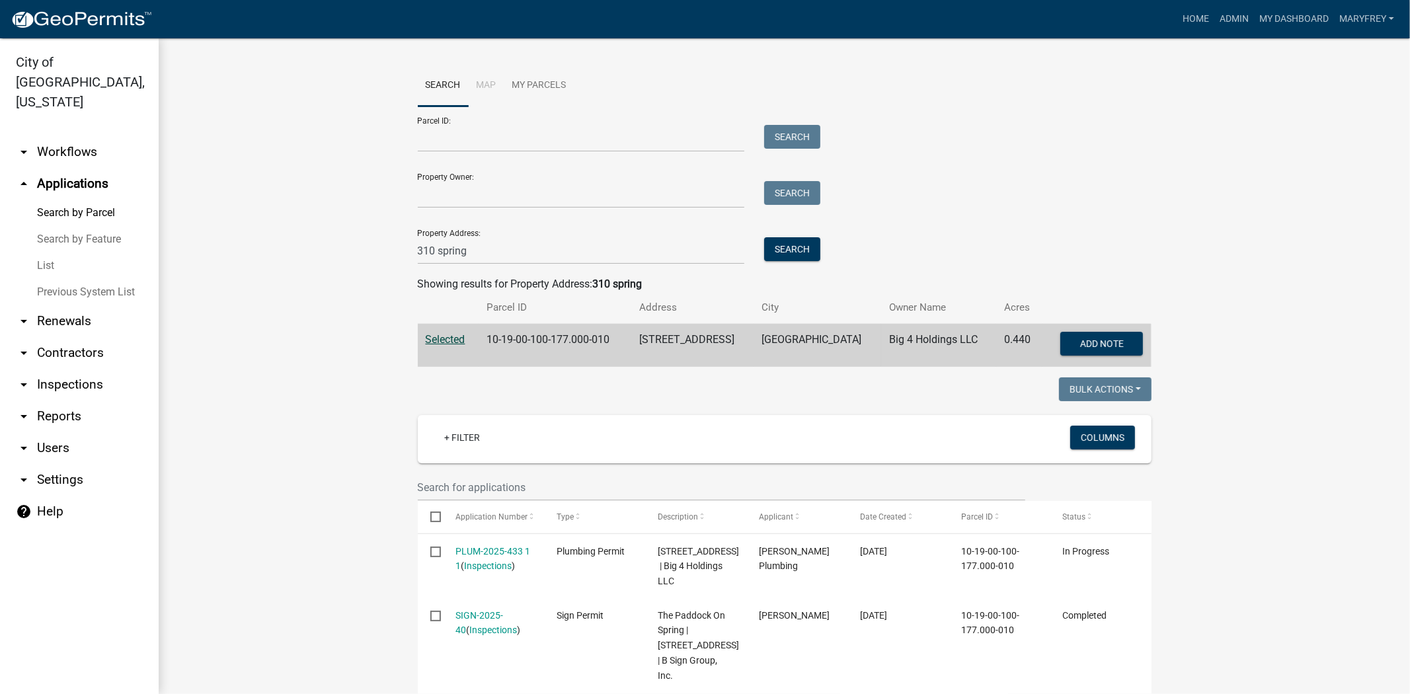
click at [63, 136] on link "arrow_drop_down Workflows" at bounding box center [79, 152] width 159 height 32
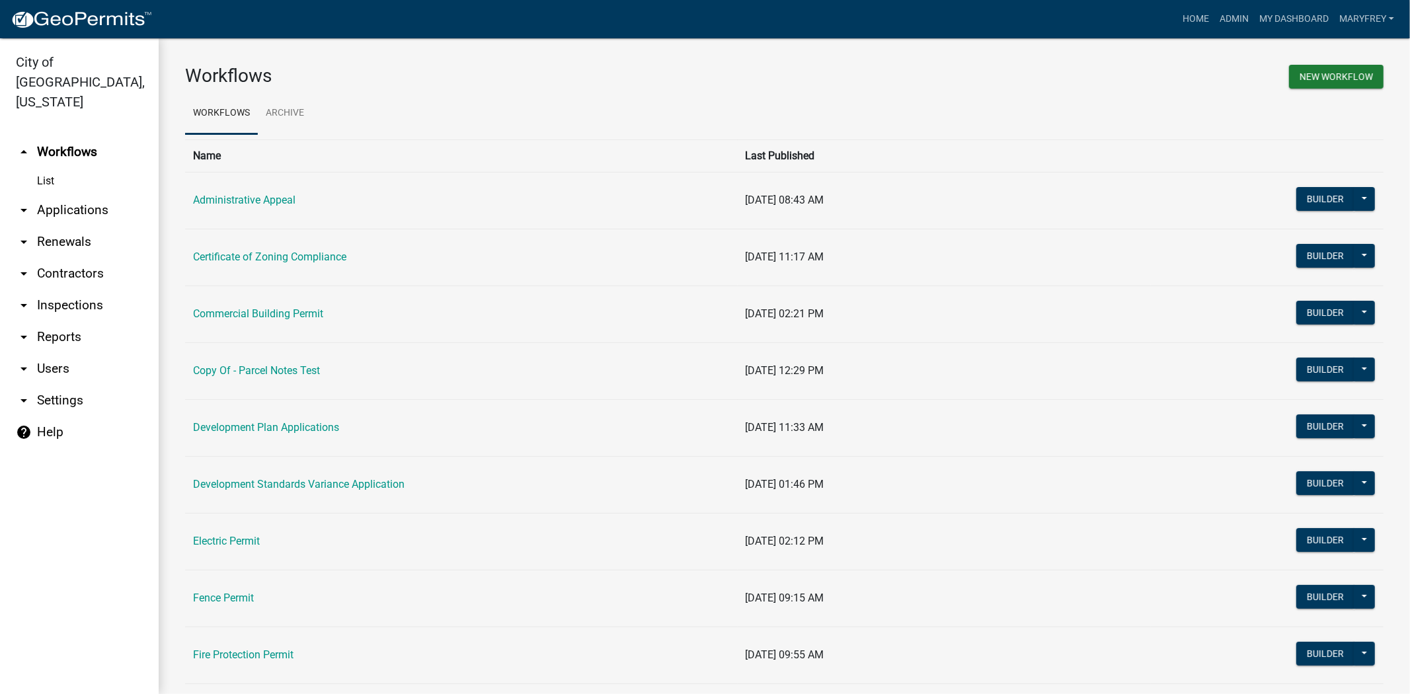
click at [75, 196] on link "arrow_drop_down Applications" at bounding box center [79, 210] width 159 height 32
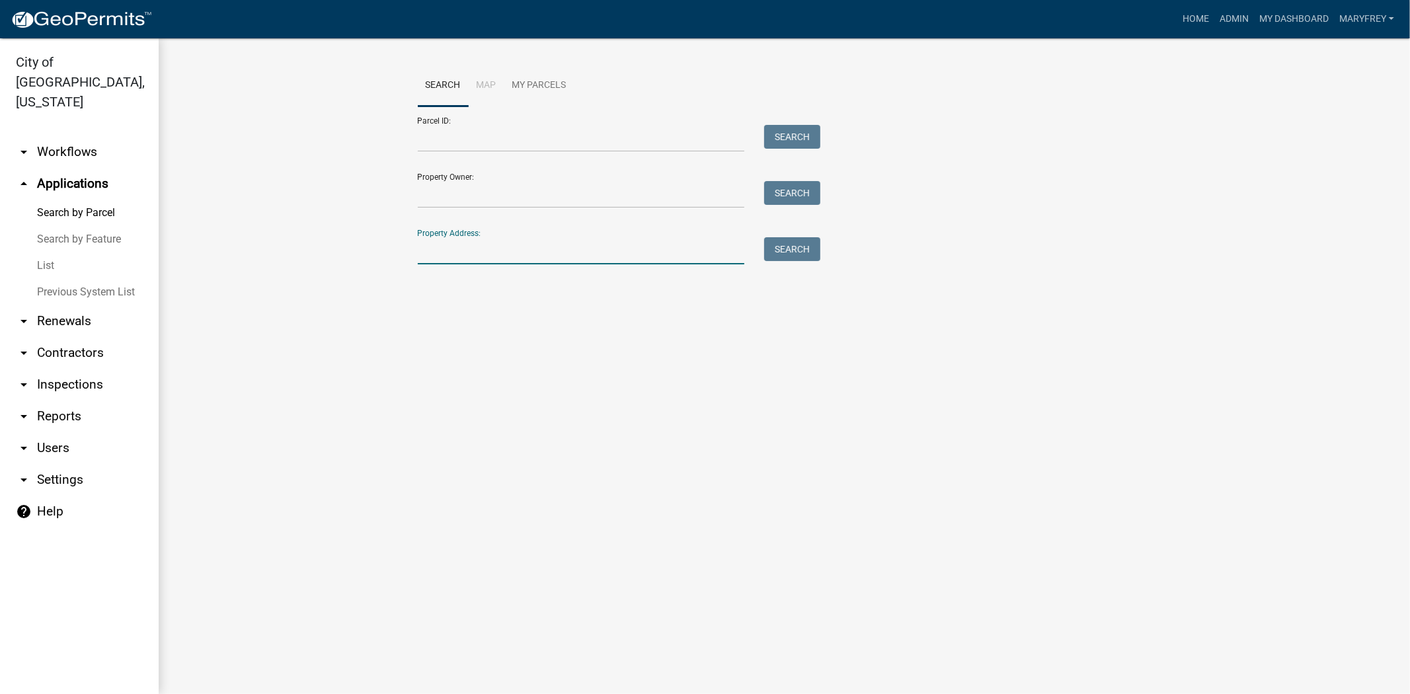
click at [451, 258] on input "Property Address:" at bounding box center [581, 250] width 327 height 27
click at [792, 251] on button "Search" at bounding box center [792, 249] width 56 height 24
drag, startPoint x: 509, startPoint y: 248, endPoint x: 375, endPoint y: 255, distance: 134.3
click at [375, 255] on wm-workflow-application-search-view "Search Map My Parcels Parcel ID: Search Property Owner: Search Property Address…" at bounding box center [784, 192] width 1198 height 254
click at [767, 253] on button "Search" at bounding box center [792, 249] width 56 height 24
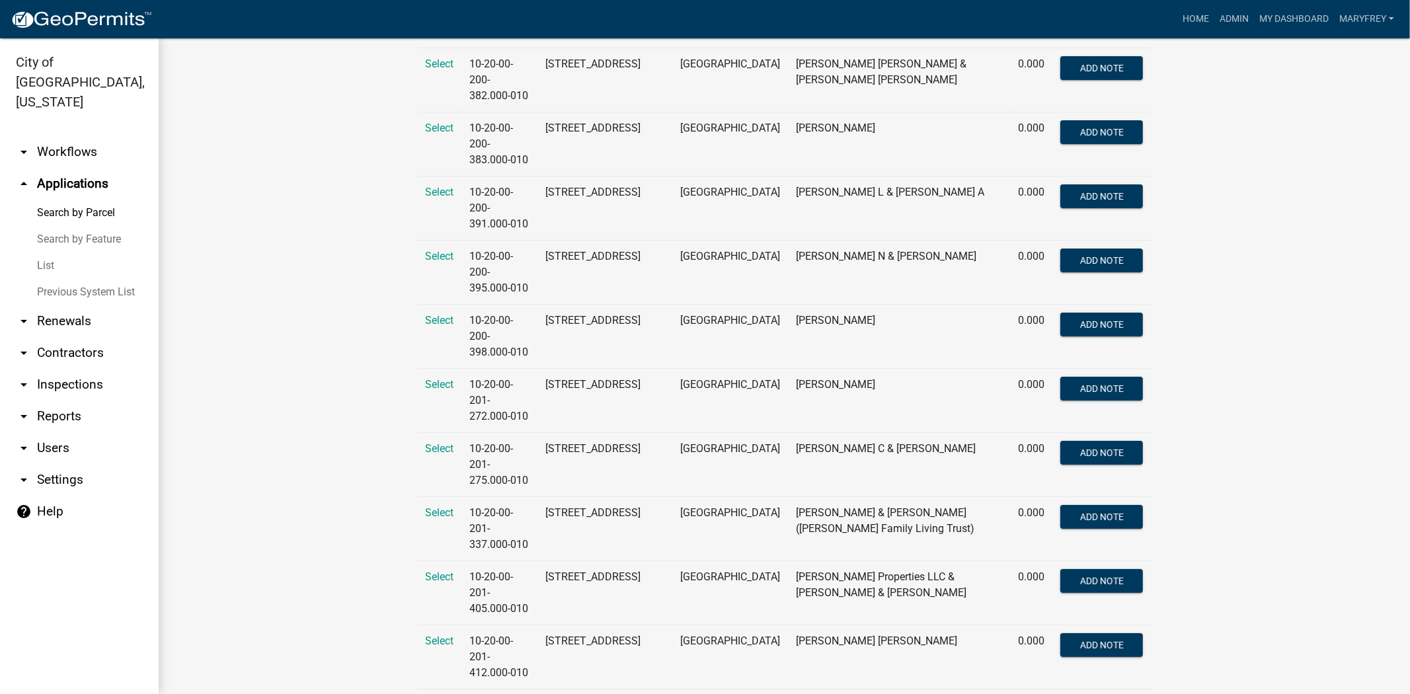
scroll to position [8655, 0]
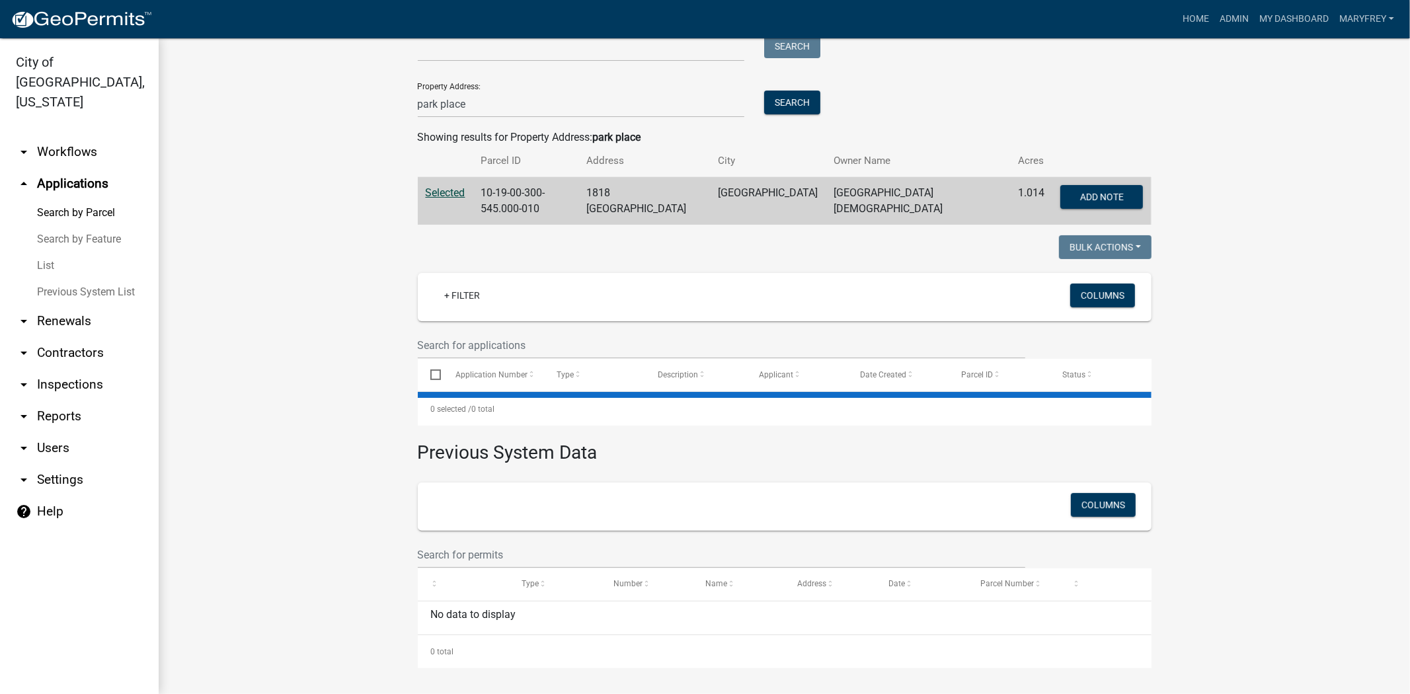
scroll to position [0, 0]
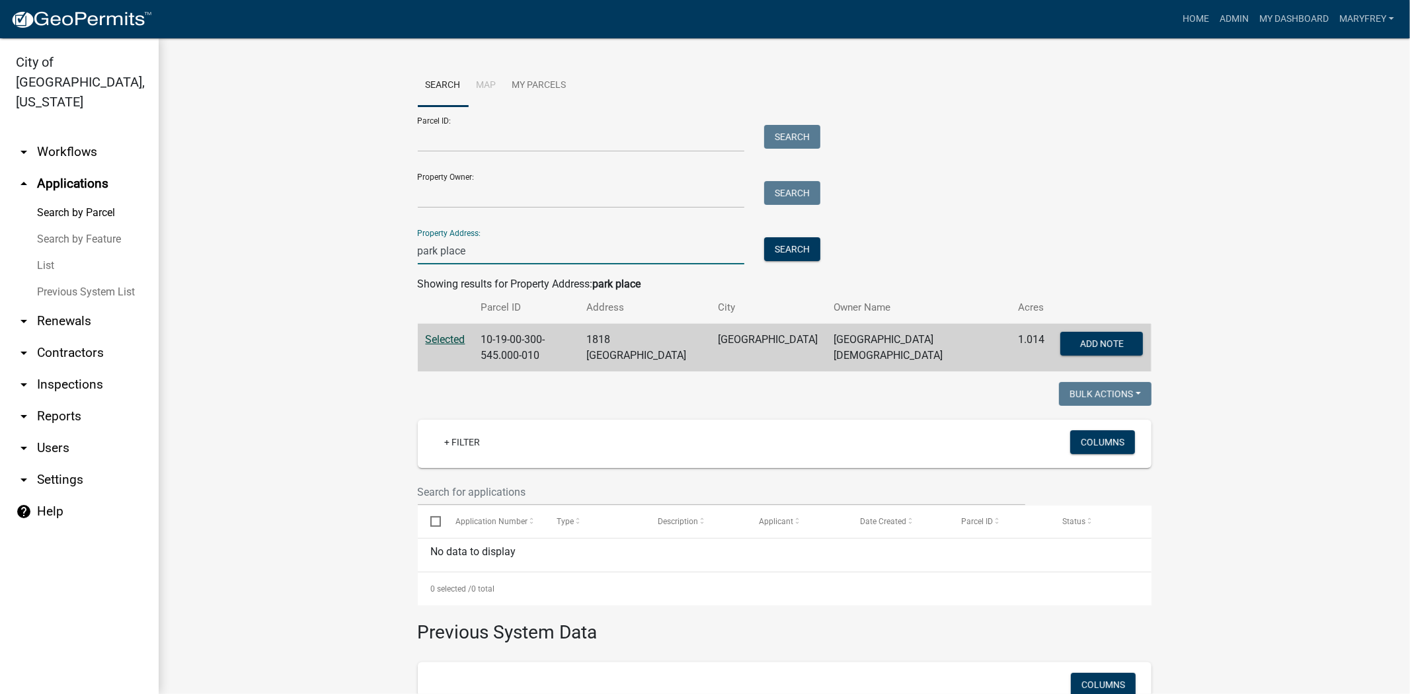
drag, startPoint x: 456, startPoint y: 254, endPoint x: 375, endPoint y: 254, distance: 80.6
click at [375, 254] on wm-workflow-application-search-view "Search Map My Parcels Parcel ID: Search Property Owner: Search Property Address…" at bounding box center [784, 456] width 1198 height 782
type input "1820 park place"
click at [790, 238] on button "Search" at bounding box center [792, 249] width 56 height 24
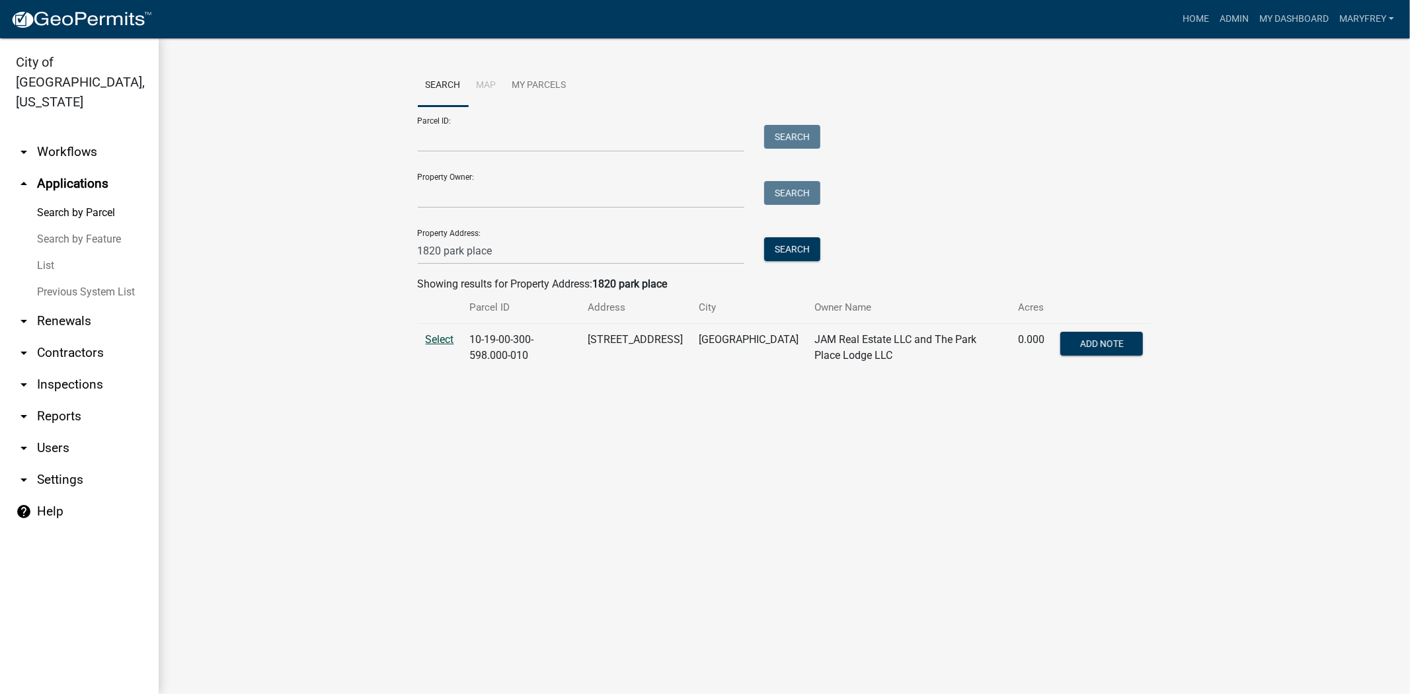
click at [430, 341] on span "Select" at bounding box center [440, 339] width 28 height 13
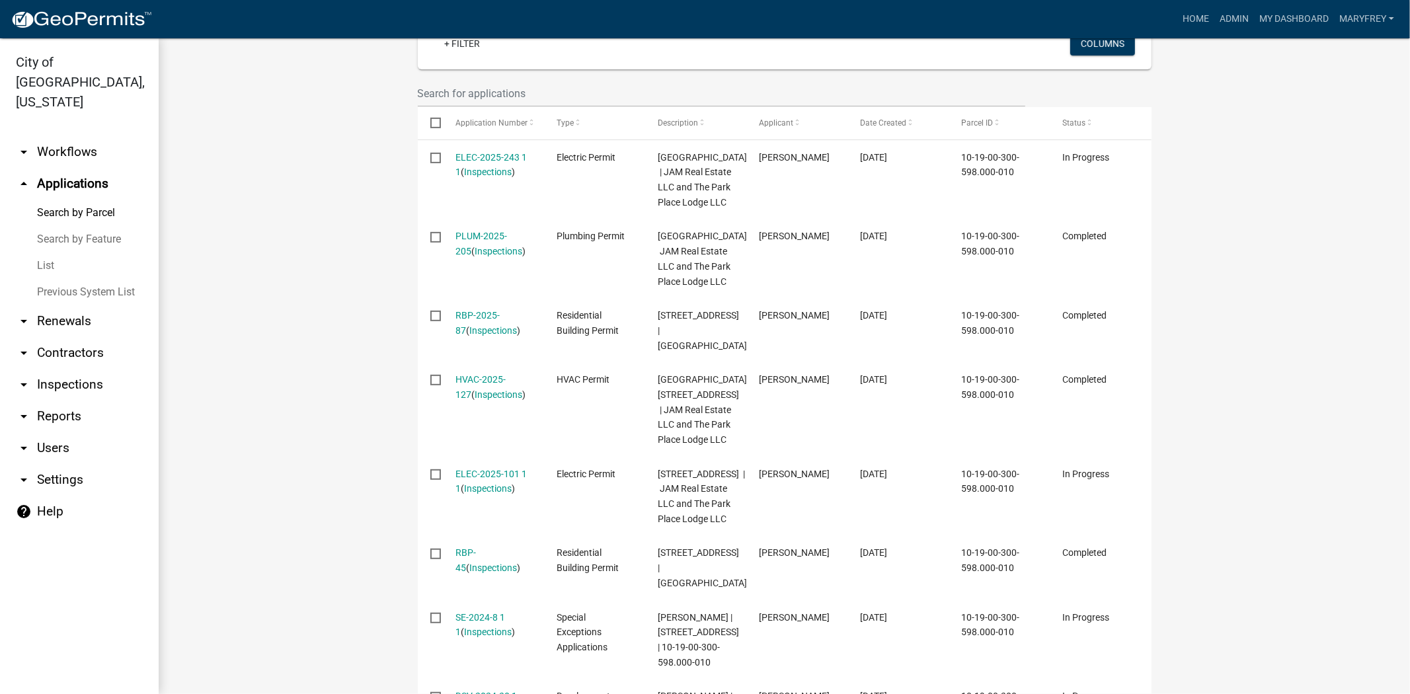
scroll to position [313, 0]
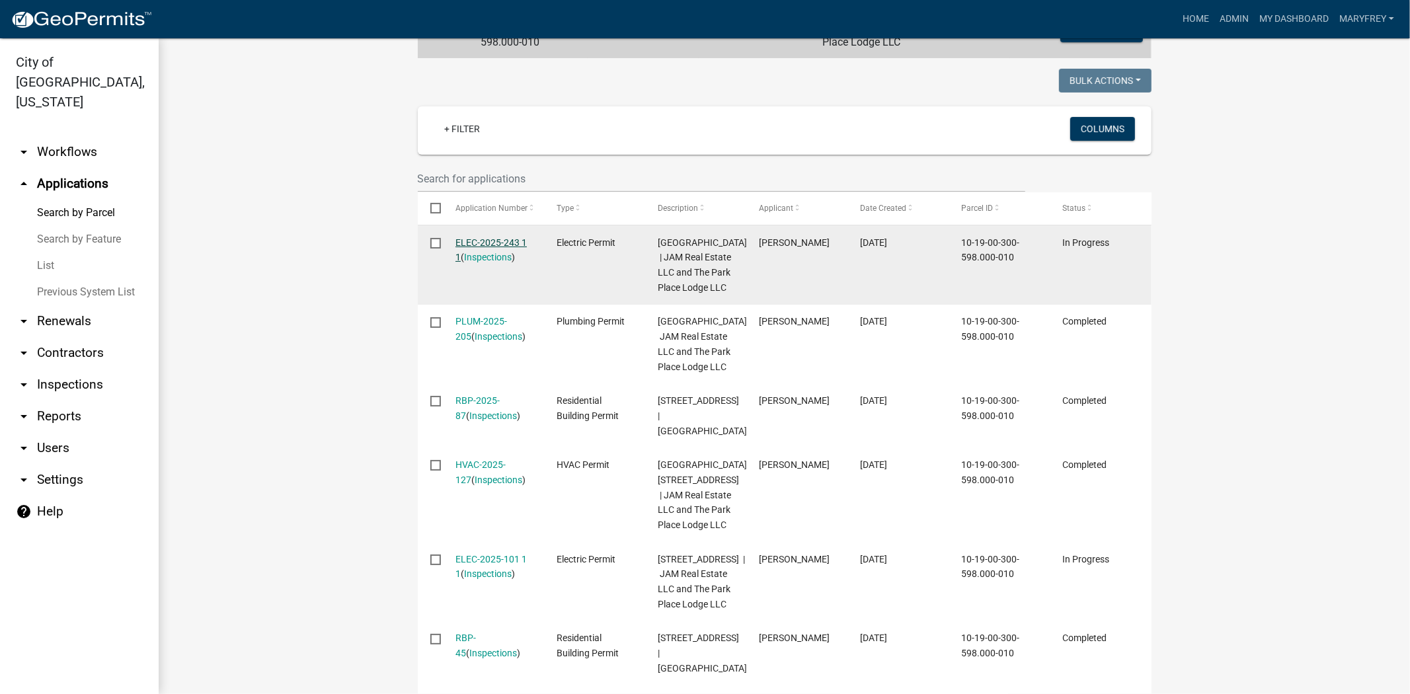
click at [478, 240] on link "ELEC-2025-243 1 1" at bounding box center [490, 250] width 71 height 26
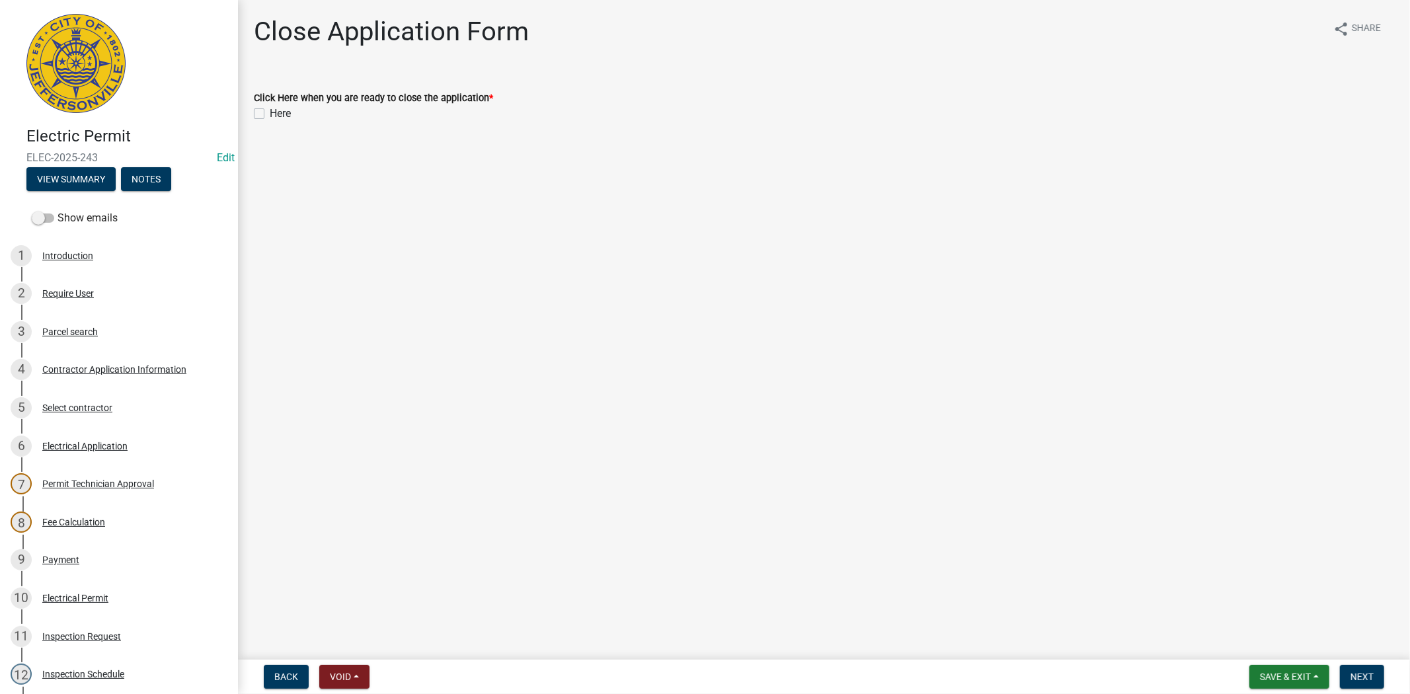
click at [270, 114] on label "Here" at bounding box center [280, 114] width 21 height 16
click at [270, 114] on input "Here" at bounding box center [274, 110] width 9 height 9
checkbox input "true"
click at [1358, 671] on span "Next" at bounding box center [1361, 676] width 23 height 11
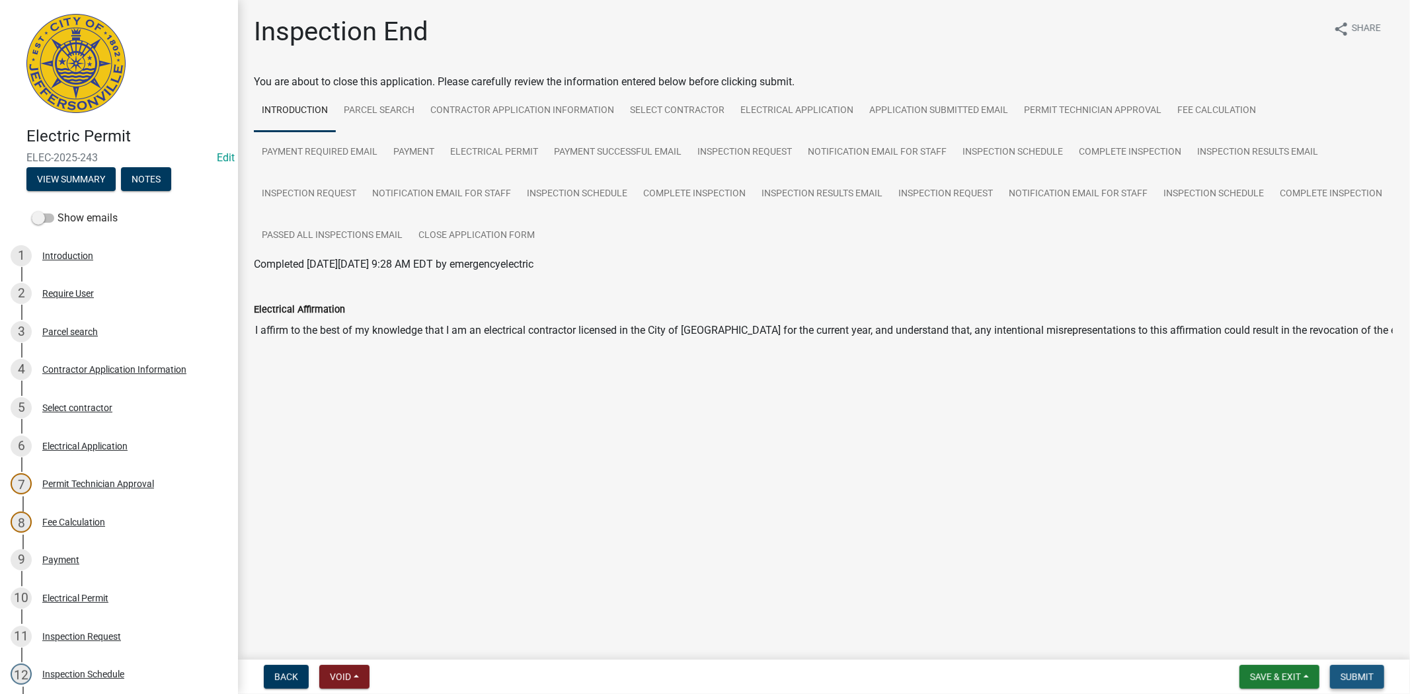
click at [1365, 674] on span "Submit" at bounding box center [1356, 676] width 33 height 11
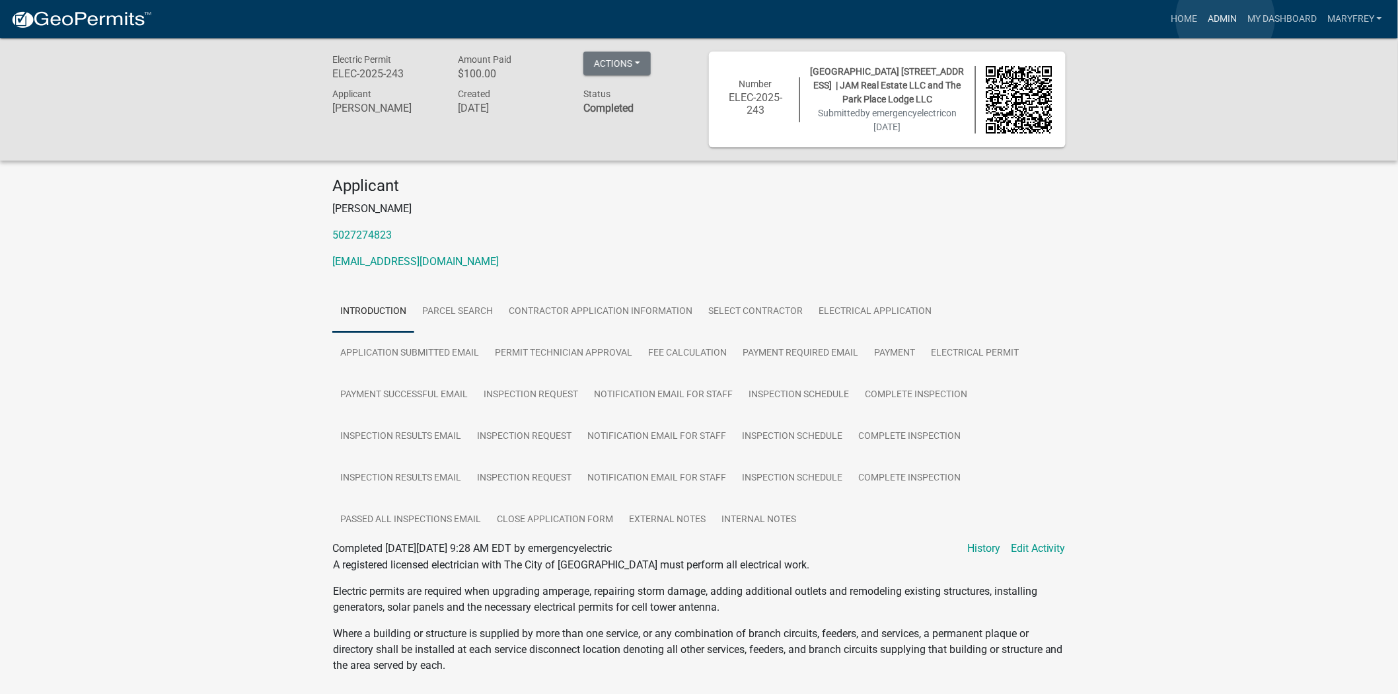
click at [1226, 19] on link "Admin" at bounding box center [1223, 19] width 40 height 25
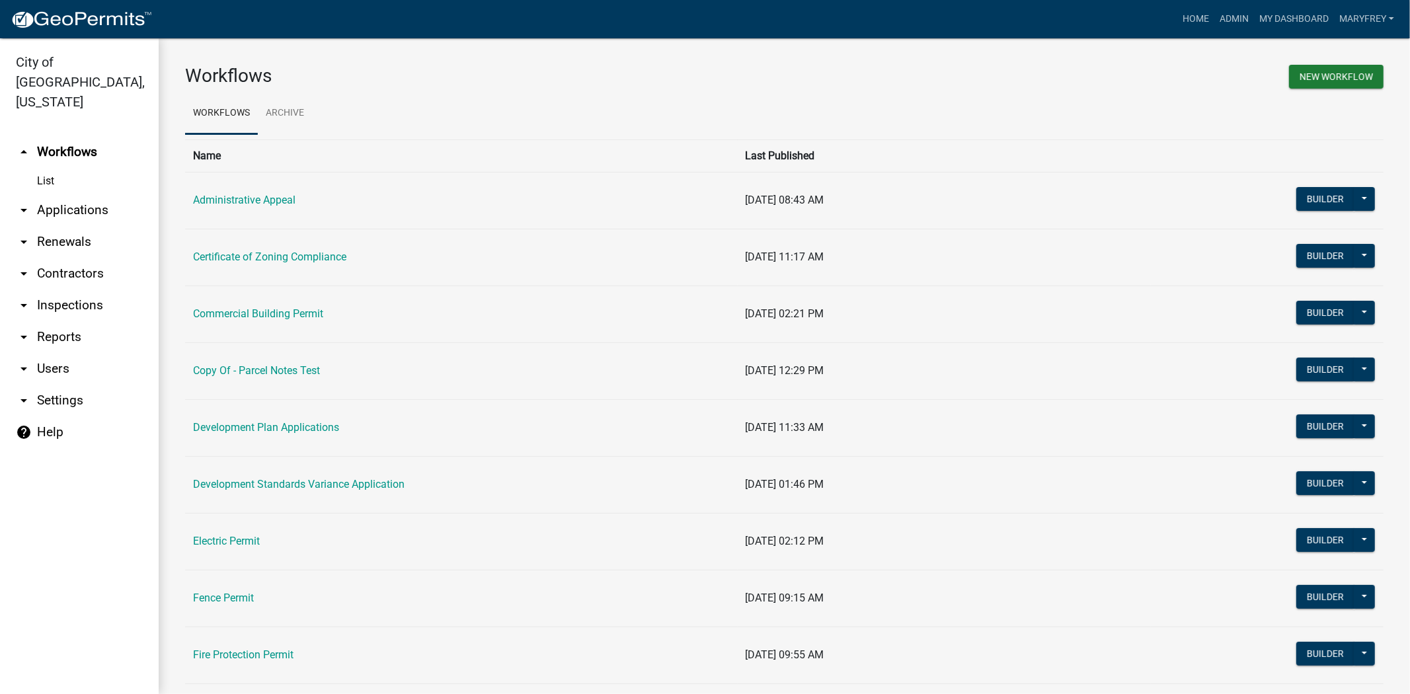
click at [85, 194] on link "arrow_drop_down Applications" at bounding box center [79, 210] width 159 height 32
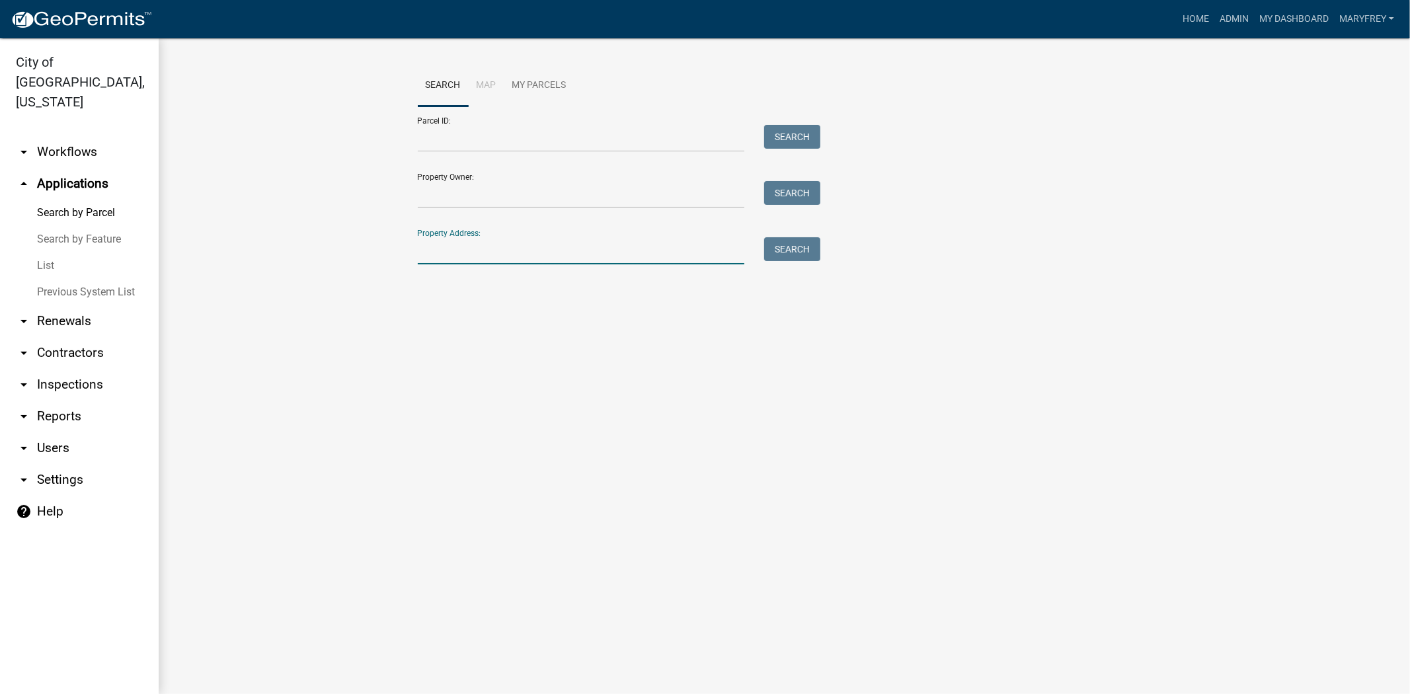
drag, startPoint x: 483, startPoint y: 258, endPoint x: 486, endPoint y: 266, distance: 8.4
click at [483, 258] on input "Property Address:" at bounding box center [581, 250] width 327 height 27
type input "1820 park place"
click at [775, 243] on button "Search" at bounding box center [792, 249] width 56 height 24
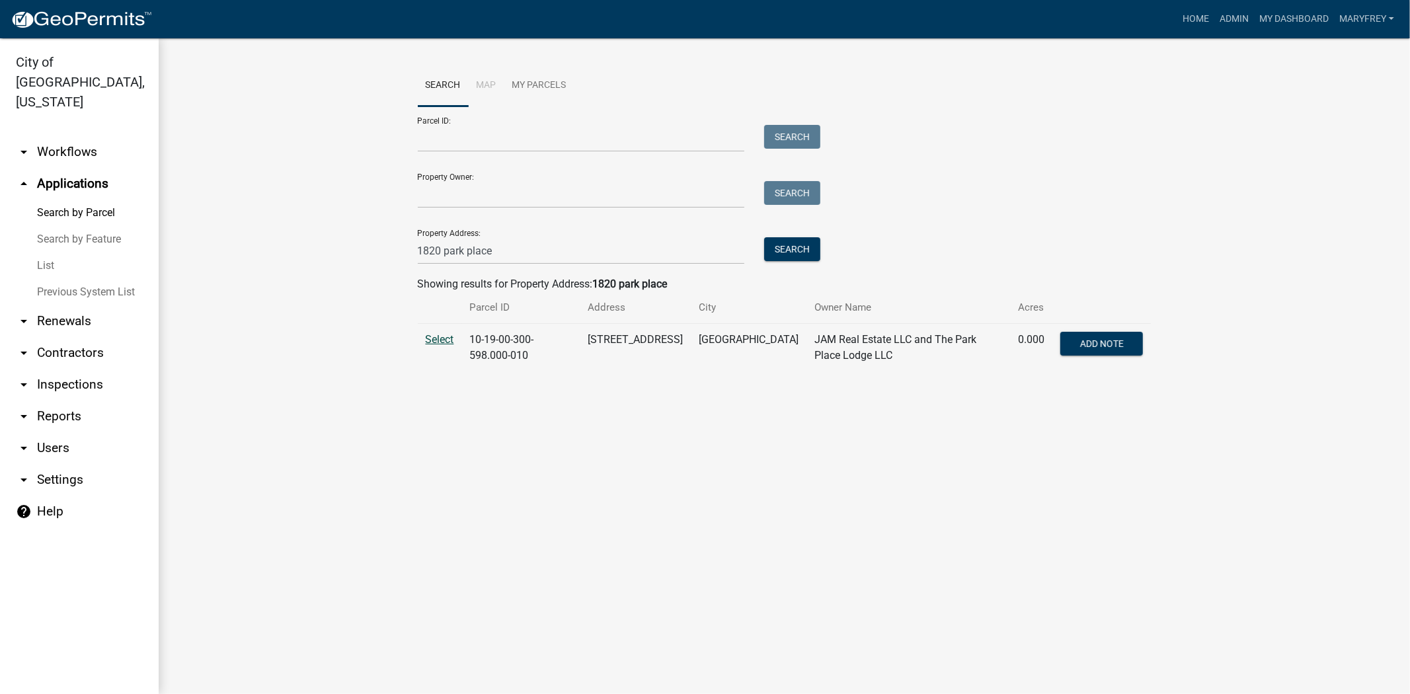
click at [436, 338] on span "Select" at bounding box center [440, 339] width 28 height 13
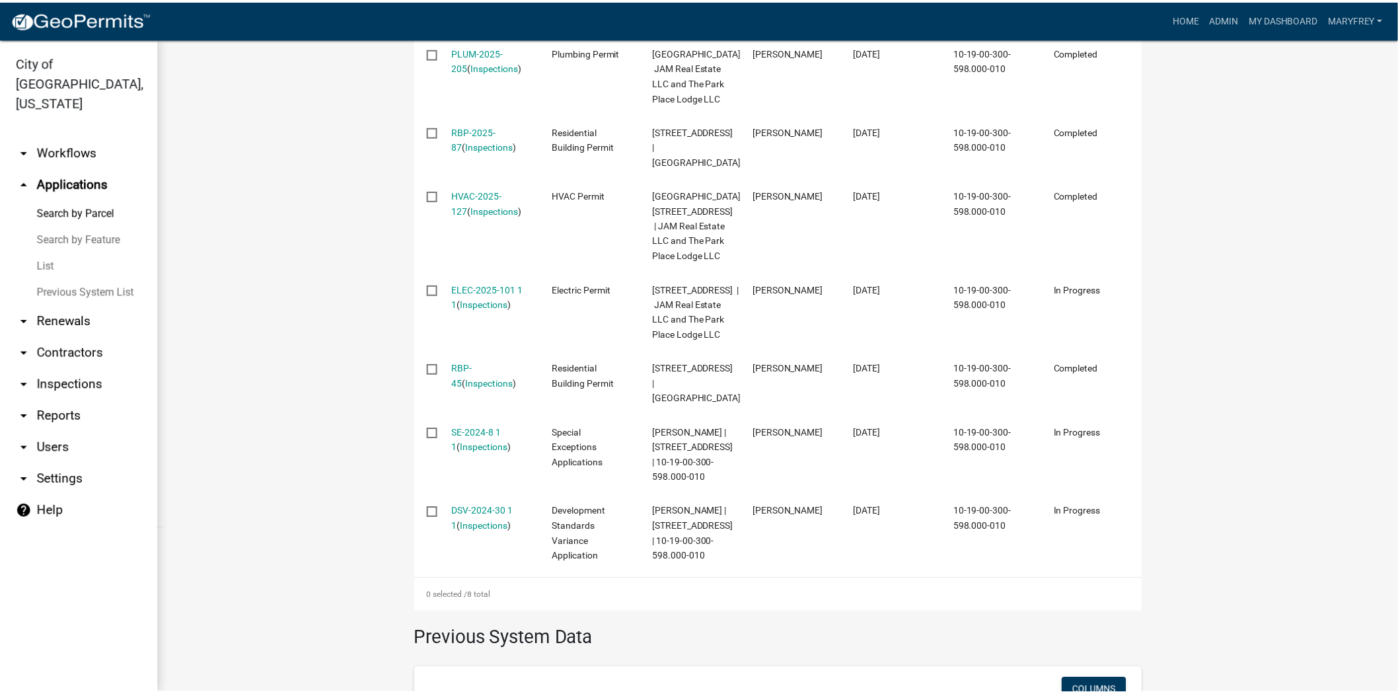
scroll to position [593, 0]
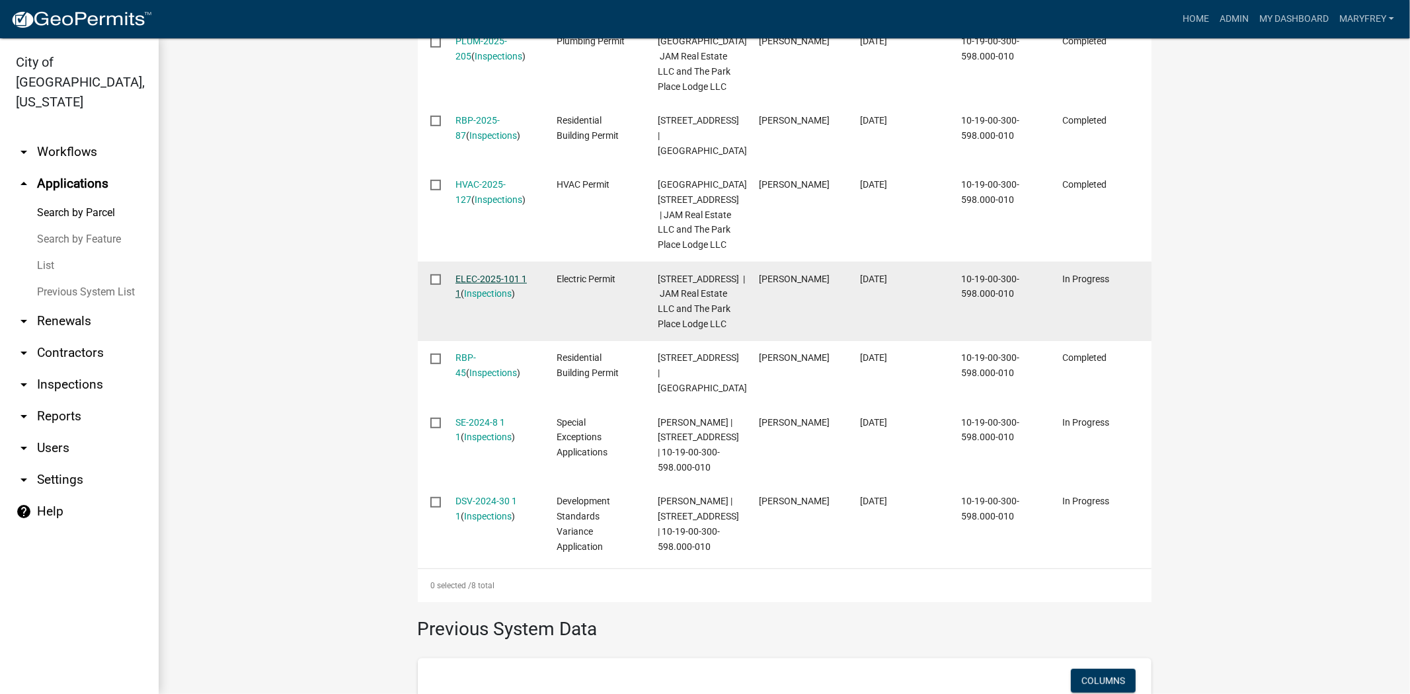
click at [479, 299] on link "ELEC-2025-101 1 1" at bounding box center [490, 287] width 71 height 26
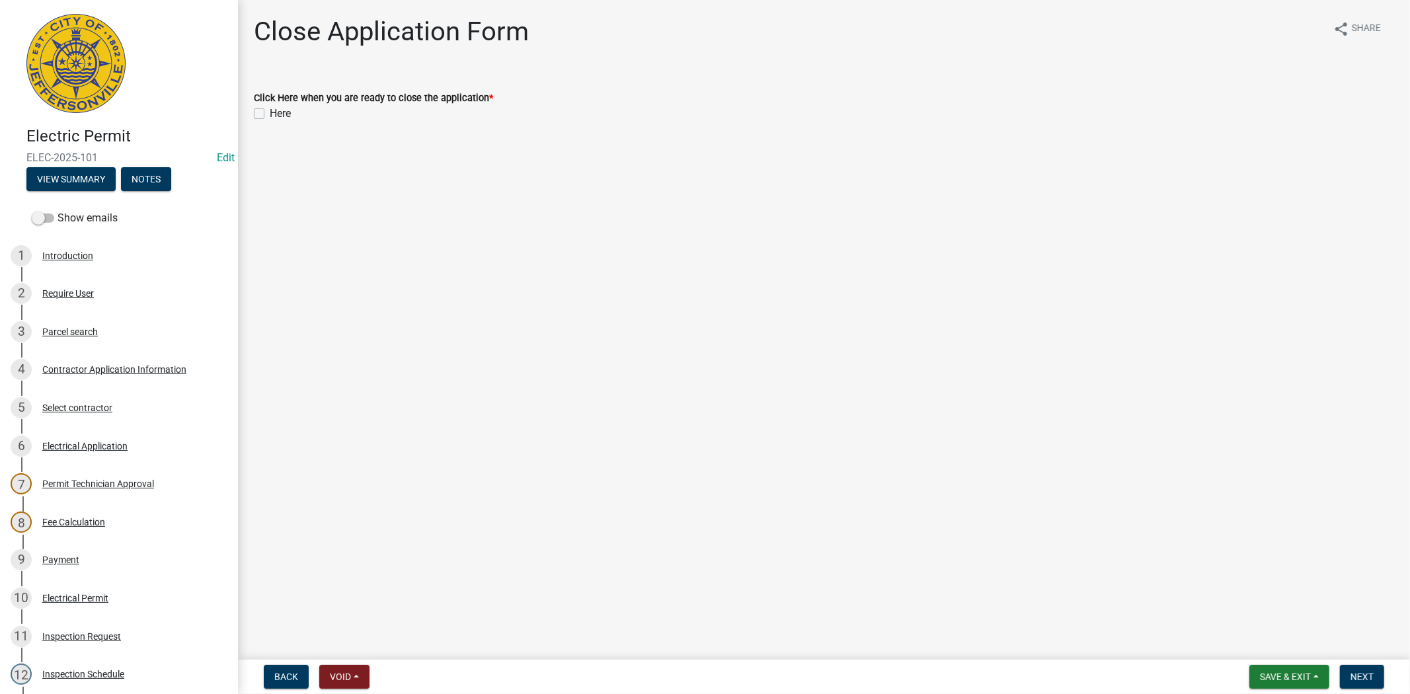
click at [252, 114] on div "Click Here when you are ready to close the application * Here" at bounding box center [824, 98] width 1160 height 48
click at [270, 116] on label "Here" at bounding box center [280, 114] width 21 height 16
click at [270, 114] on input "Here" at bounding box center [274, 110] width 9 height 9
checkbox input "true"
click at [1377, 677] on button "Next" at bounding box center [1362, 677] width 44 height 24
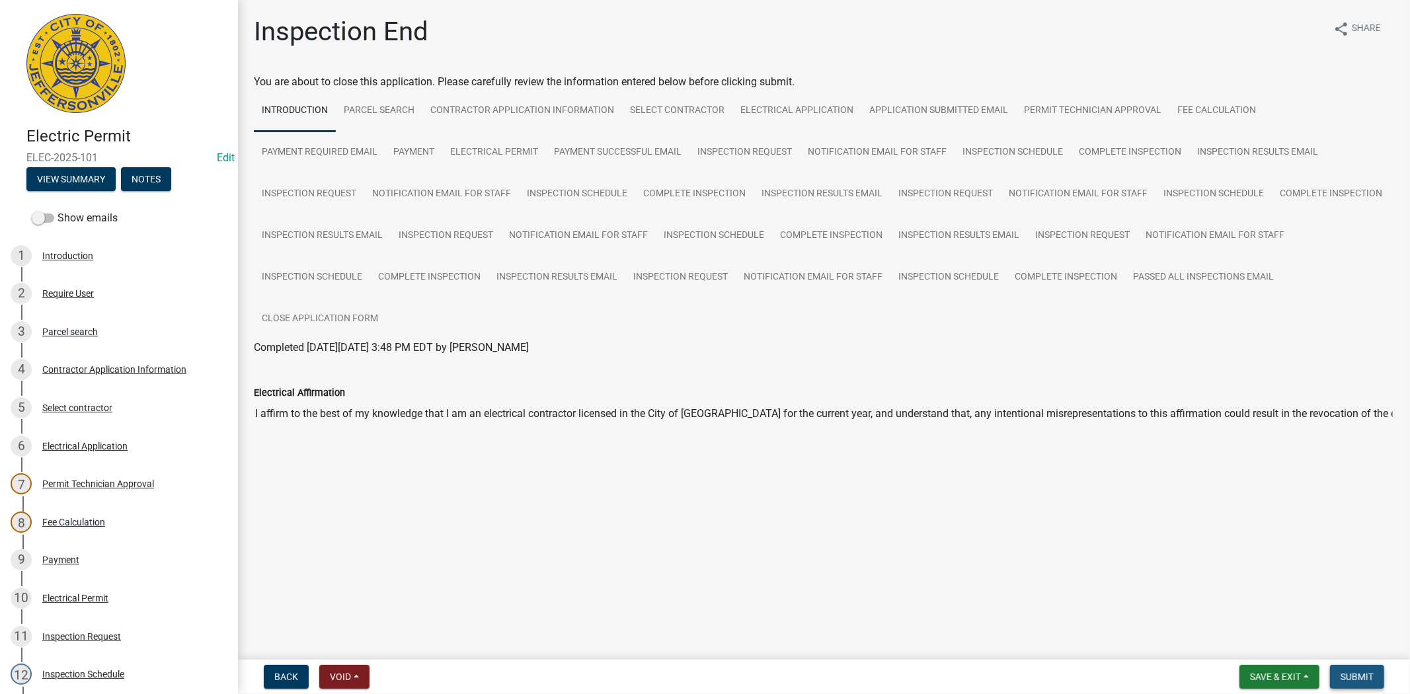
click at [1377, 677] on button "Submit" at bounding box center [1357, 677] width 54 height 24
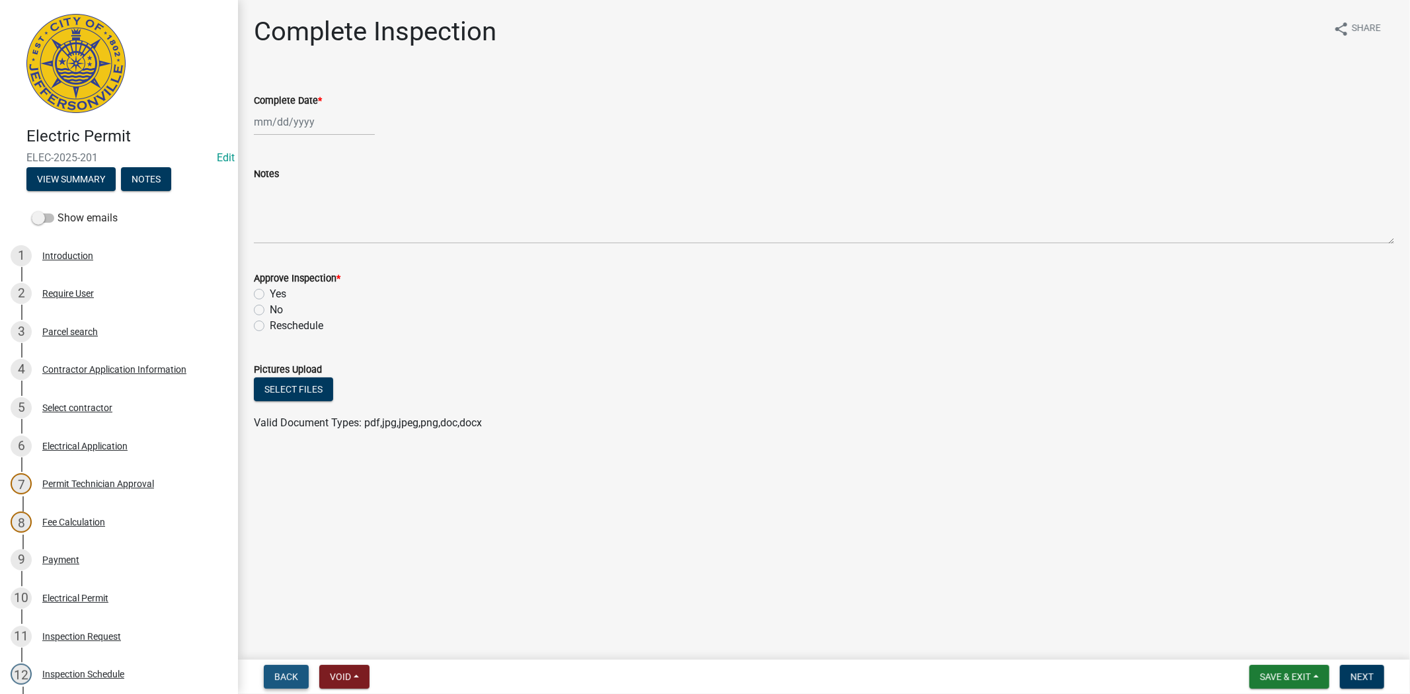
click at [286, 673] on span "Back" at bounding box center [286, 676] width 24 height 11
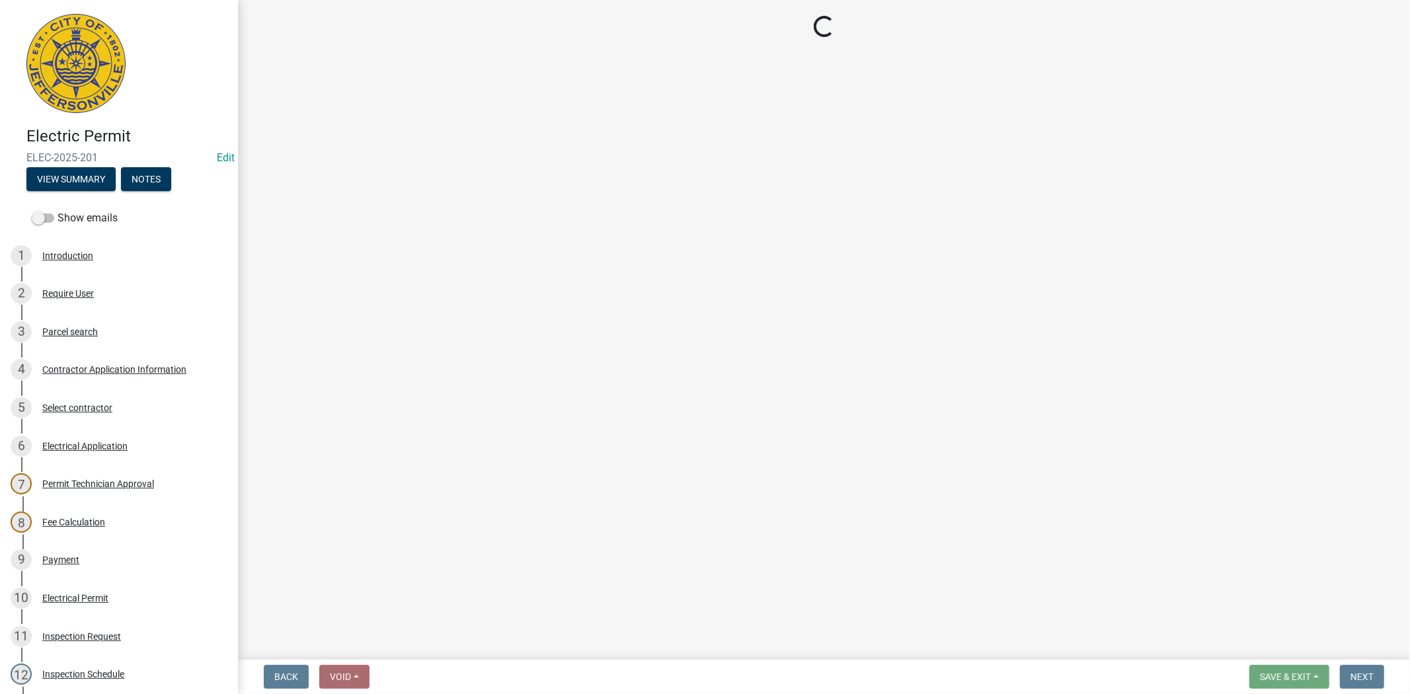
select select "36a8b8f0-2ef8-43e9-ae06-718f51af8d36"
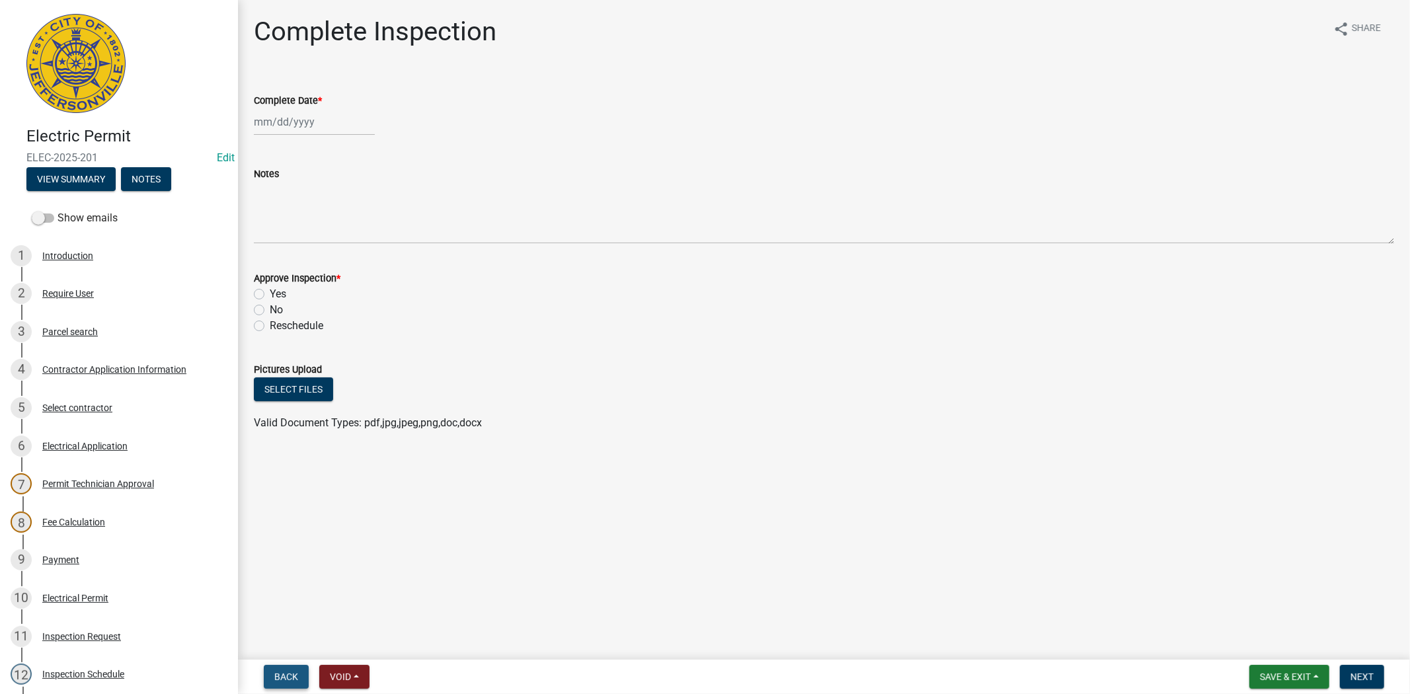
click at [289, 678] on span "Back" at bounding box center [286, 676] width 24 height 11
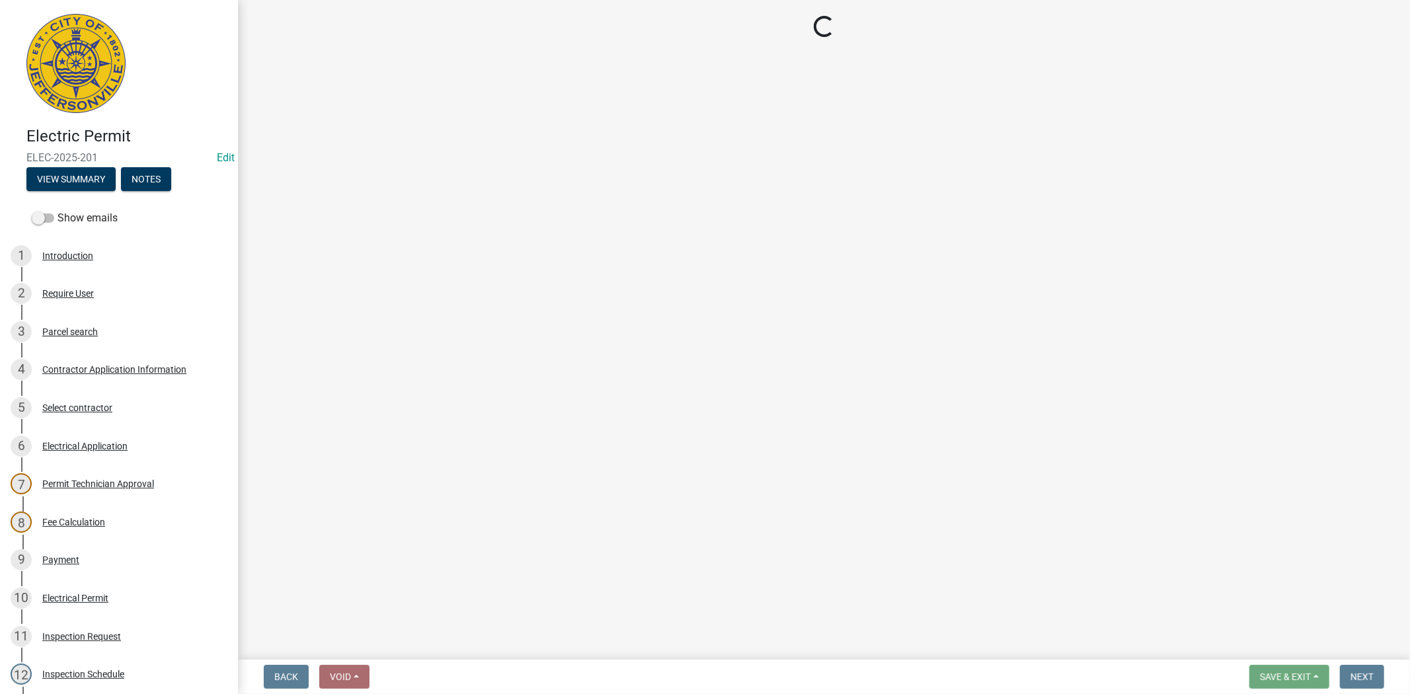
select select "36a8b8f0-2ef8-43e9-ae06-718f51af8d36"
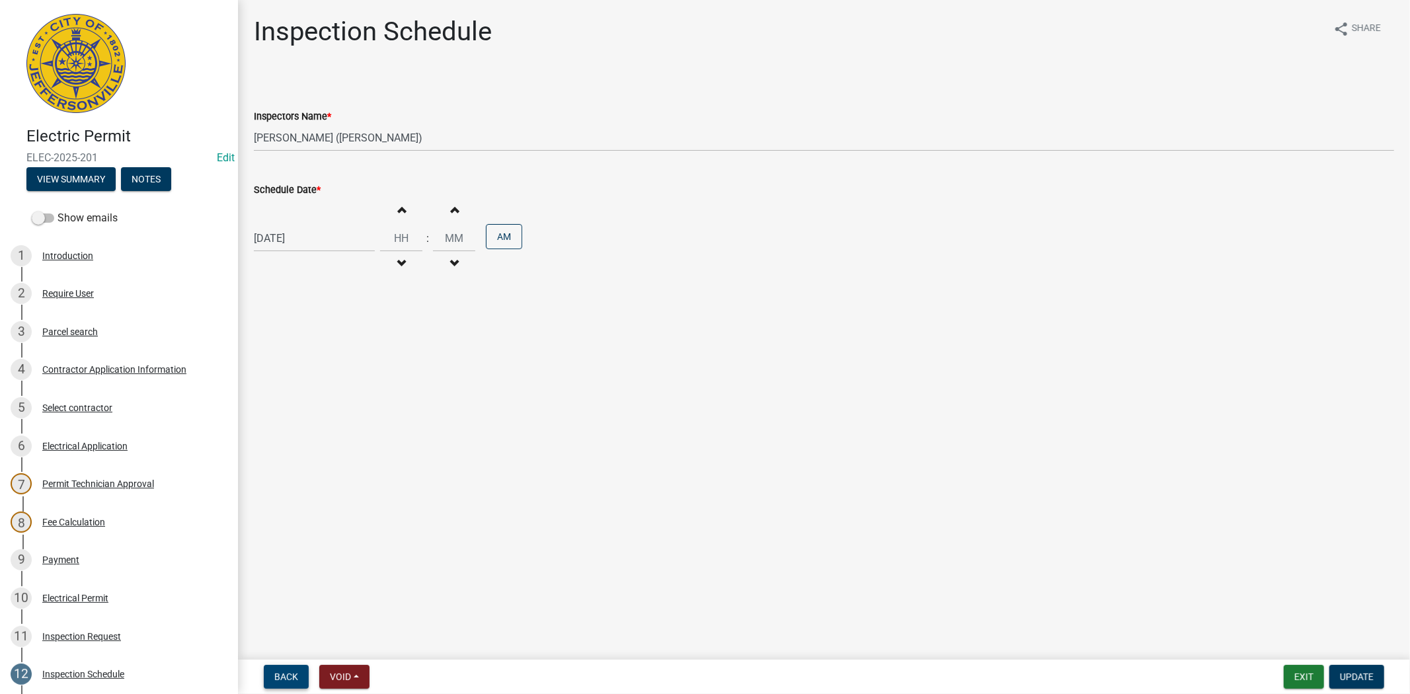
click at [289, 678] on span "Back" at bounding box center [286, 676] width 24 height 11
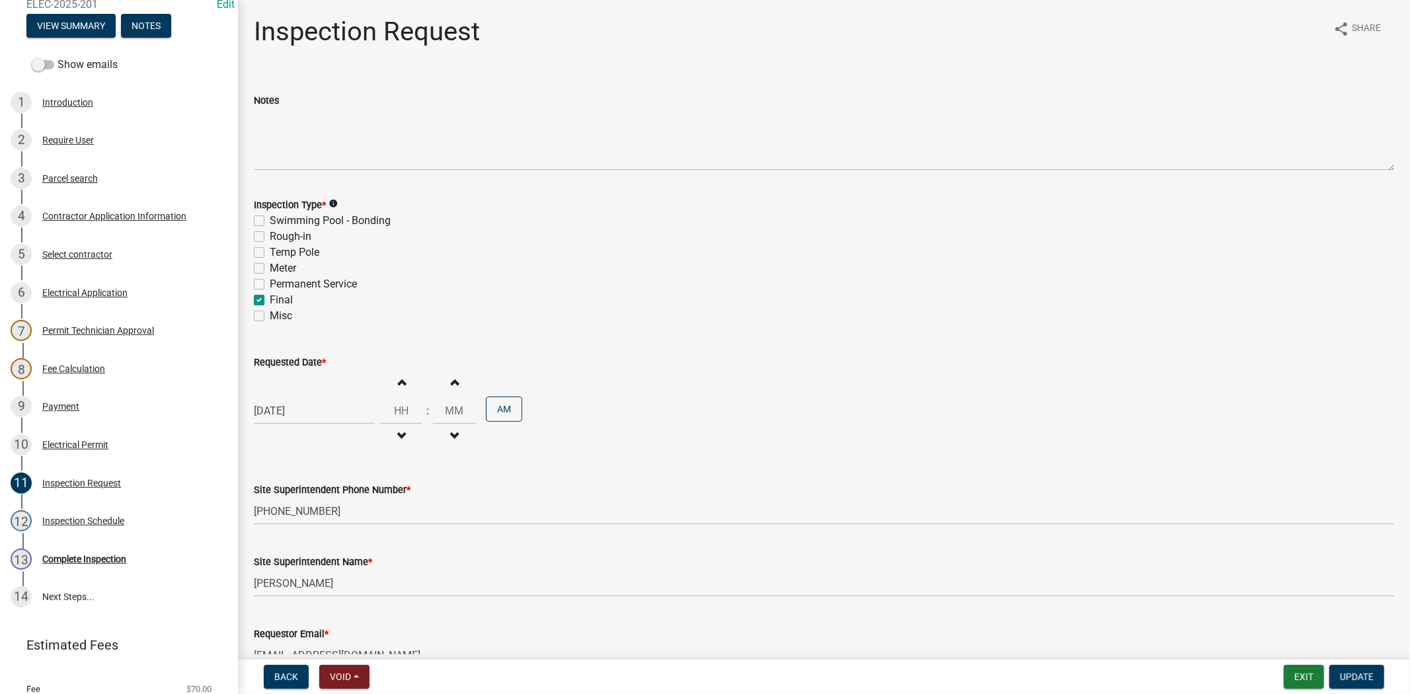
scroll to position [168, 0]
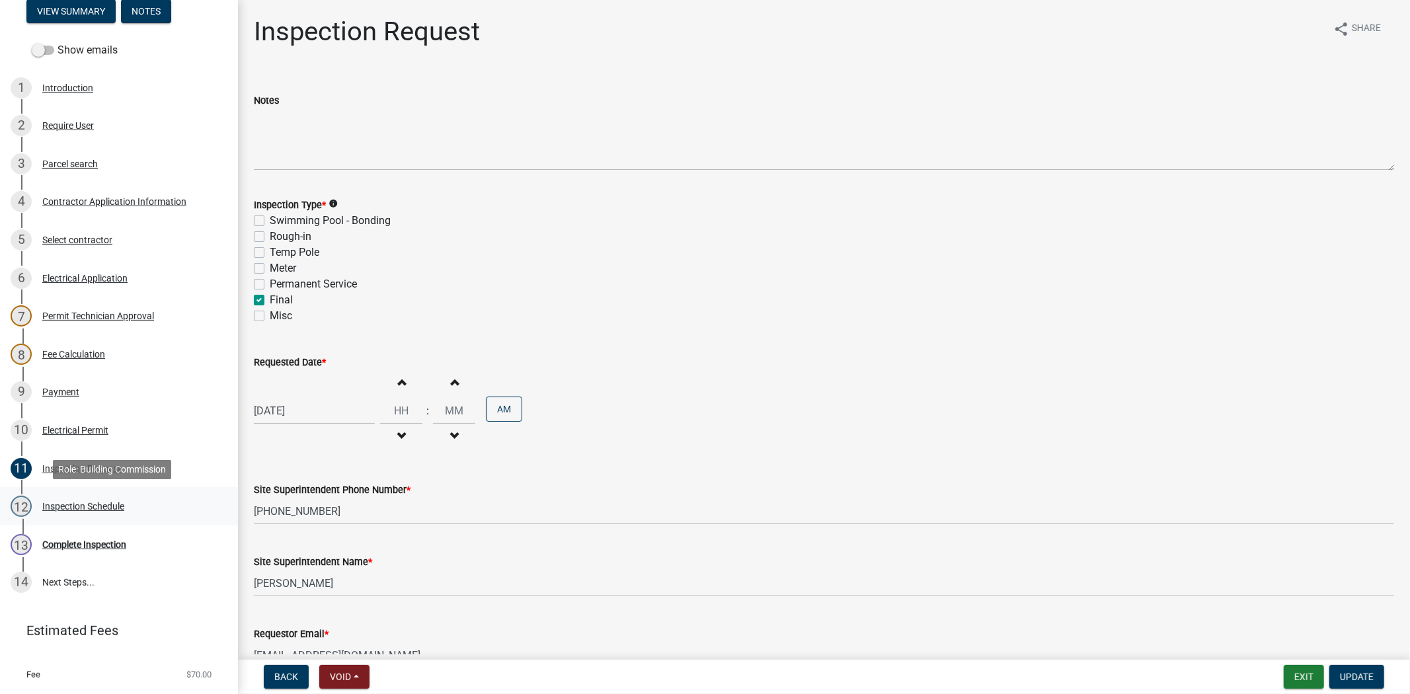
click at [80, 506] on div "Inspection Schedule" at bounding box center [83, 506] width 82 height 9
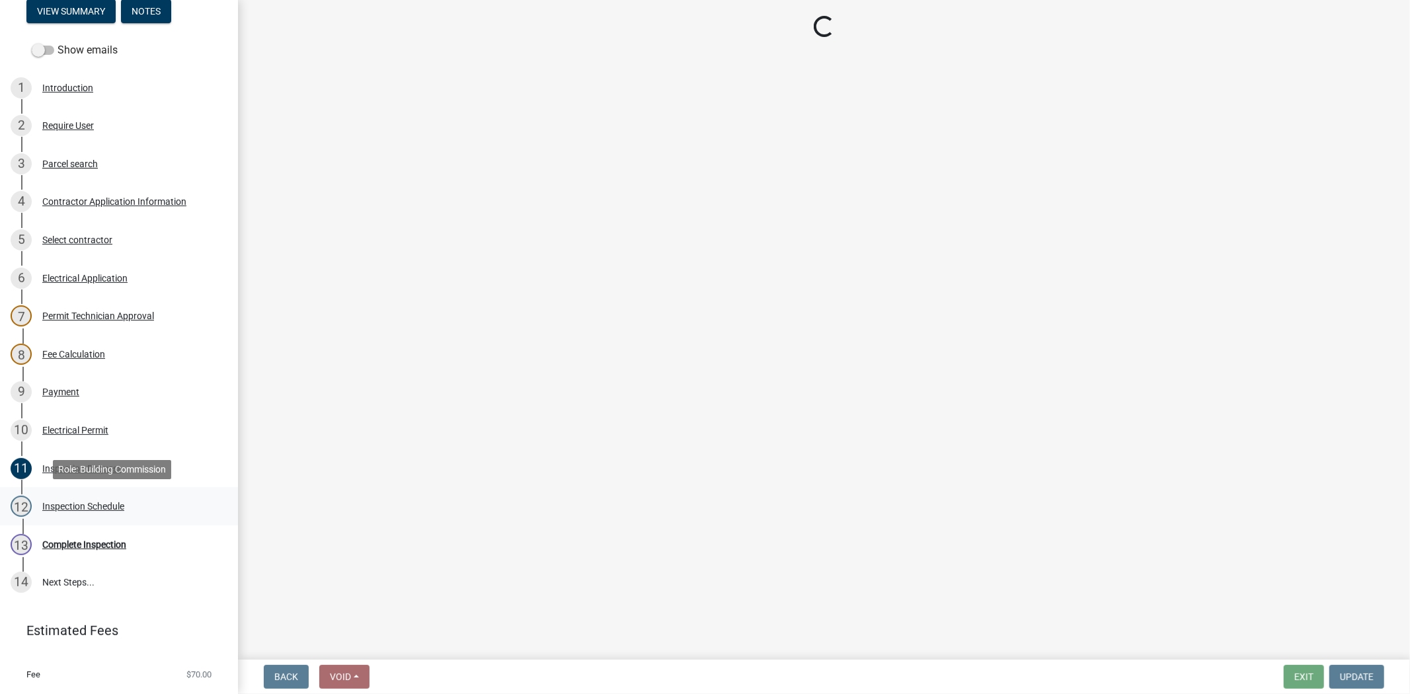
select select "36a8b8f0-2ef8-43e9-ae06-718f51af8d36"
